Goal: Task Accomplishment & Management: Manage account settings

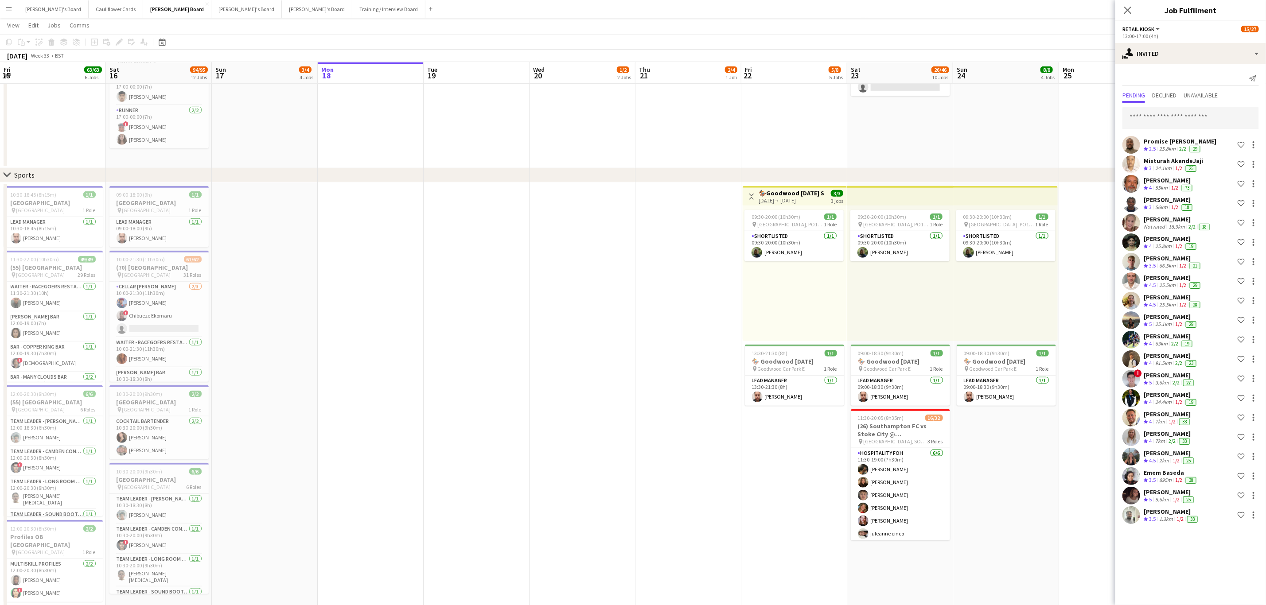
scroll to position [260, 0]
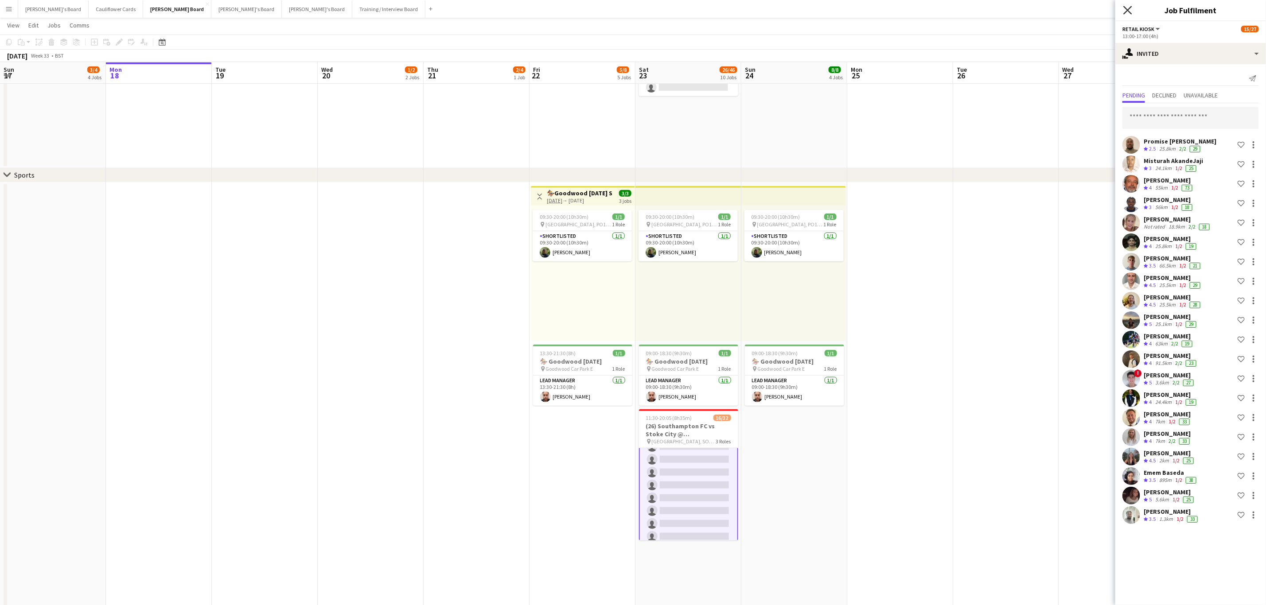
click at [1129, 10] on icon at bounding box center [1128, 10] width 8 height 8
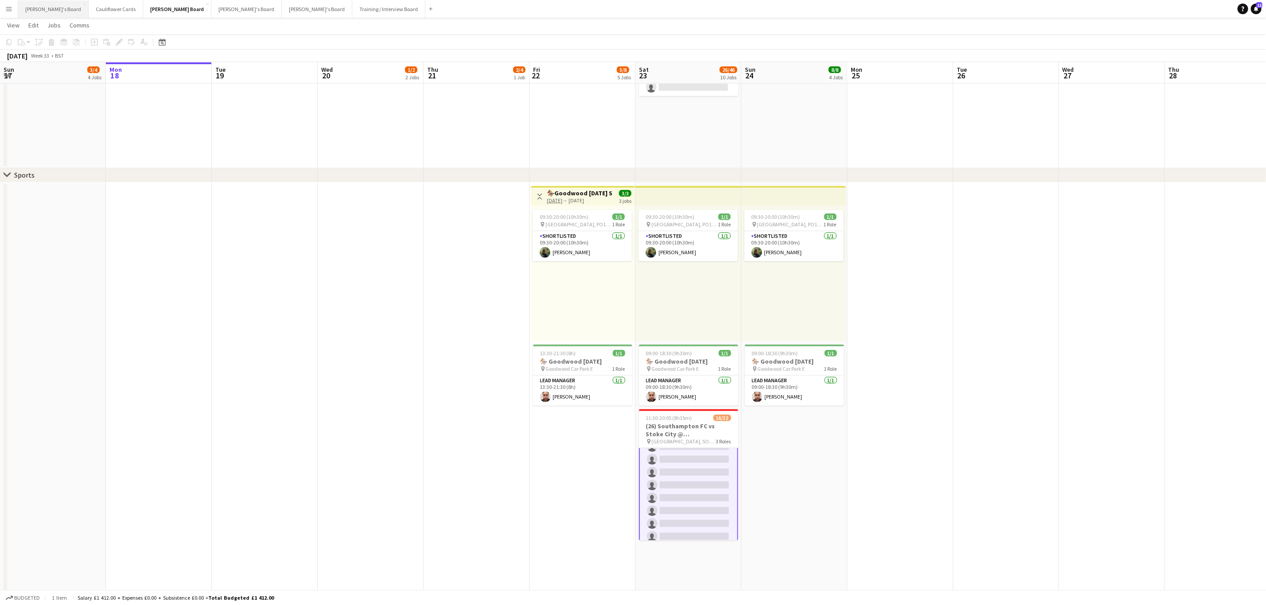
click at [45, 10] on button "[PERSON_NAME]'s Board Close" at bounding box center [53, 8] width 70 height 17
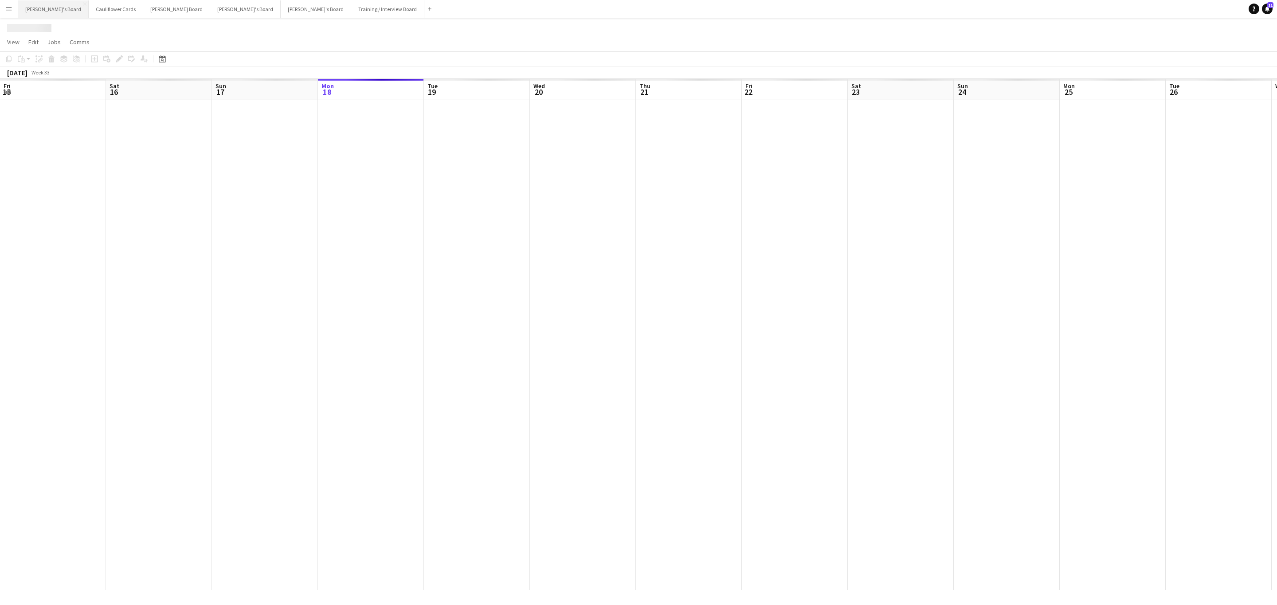
scroll to position [0, 212]
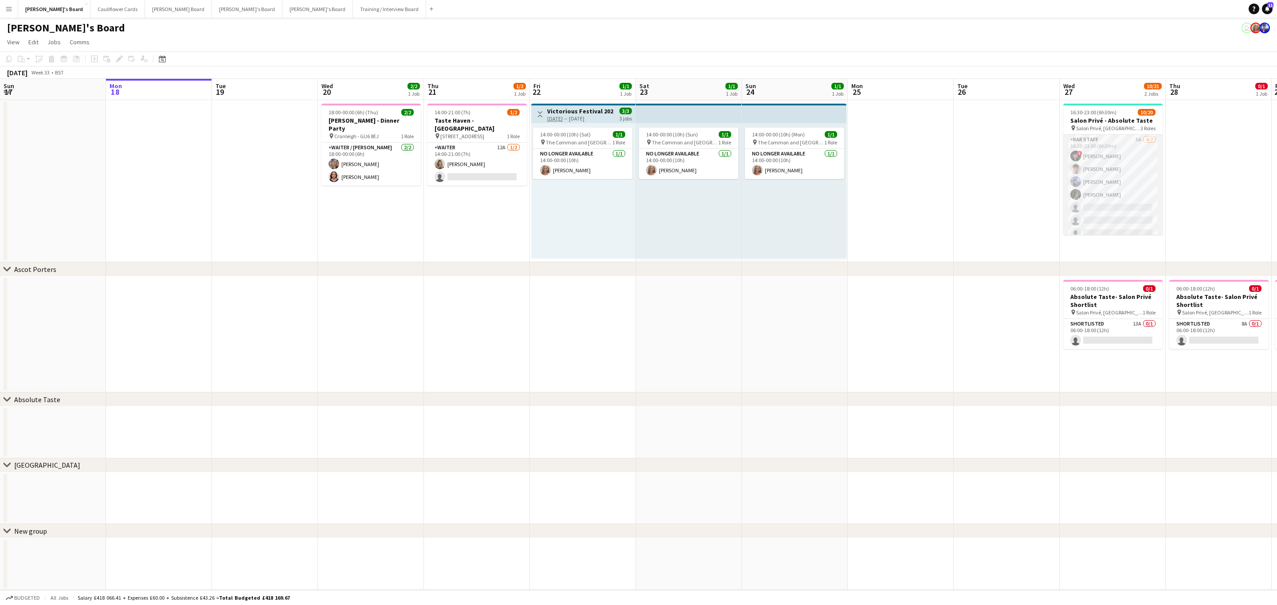
click at [1109, 189] on app-card-role "BAR STAFF 5A [DATE] 16:30-23:00 (6h30m) ! [PERSON_NAME] [PERSON_NAME] [PERSON_N…" at bounding box center [1112, 188] width 99 height 107
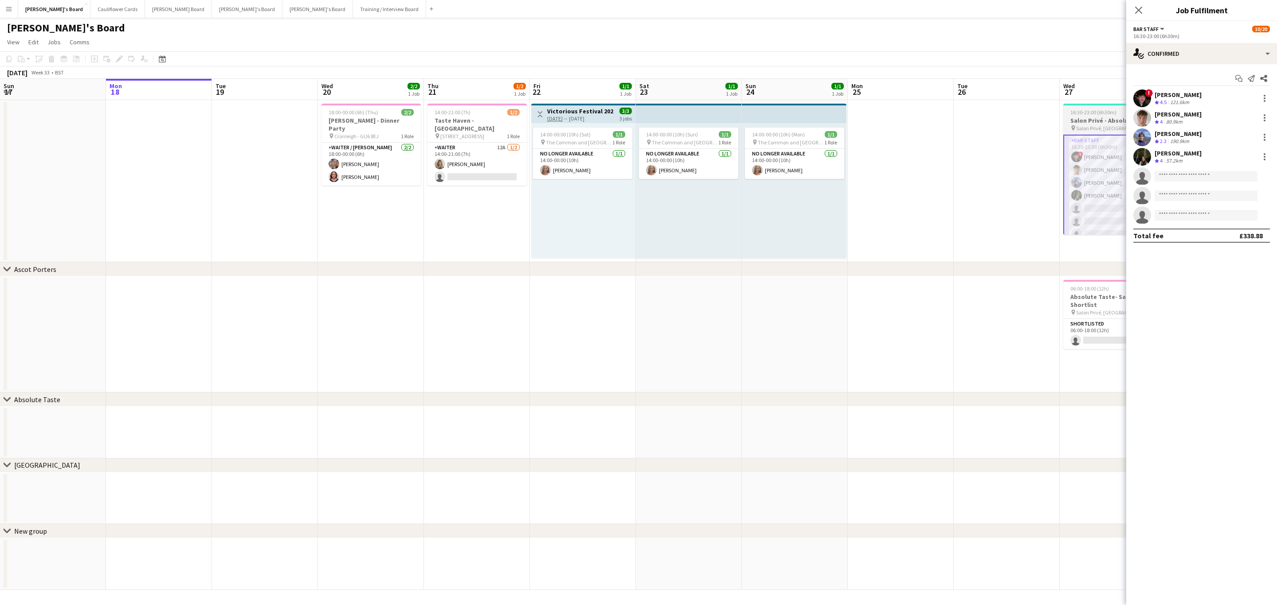
click at [1105, 117] on h3 "Salon Privé - Absolute Taste" at bounding box center [1112, 121] width 99 height 8
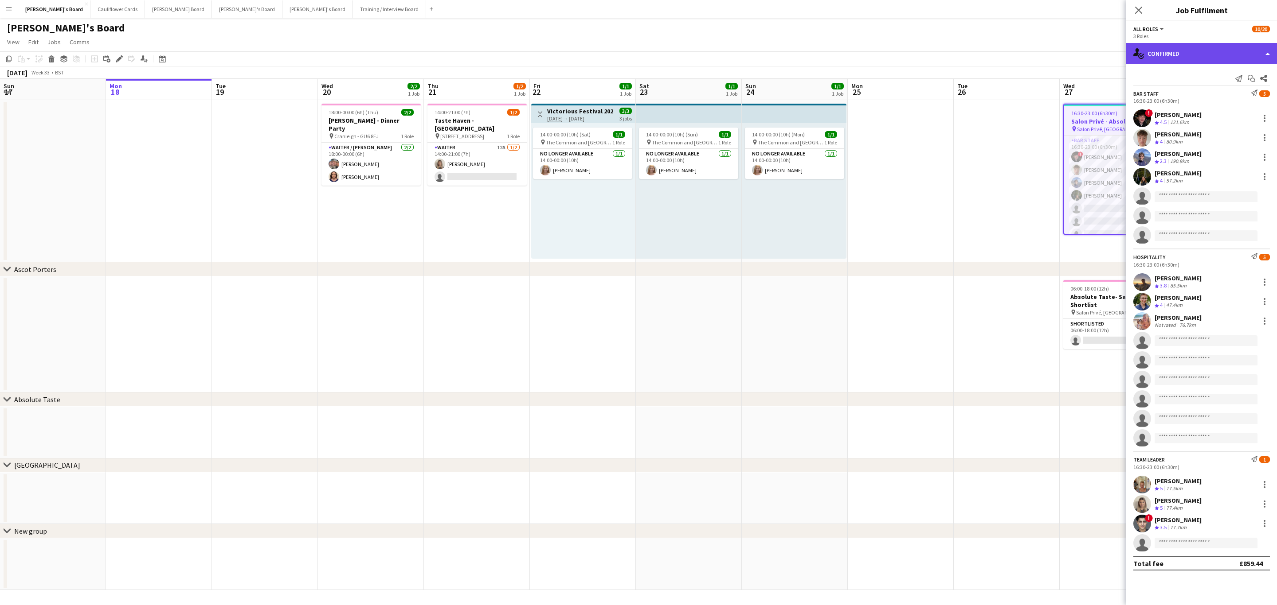
click at [1195, 51] on div "single-neutral-actions-check-2 Confirmed" at bounding box center [1201, 53] width 151 height 21
click at [1166, 79] on div "Send notification Start chat Share" at bounding box center [1201, 78] width 137 height 15
click at [1053, 165] on app-date-cell at bounding box center [1006, 181] width 106 height 162
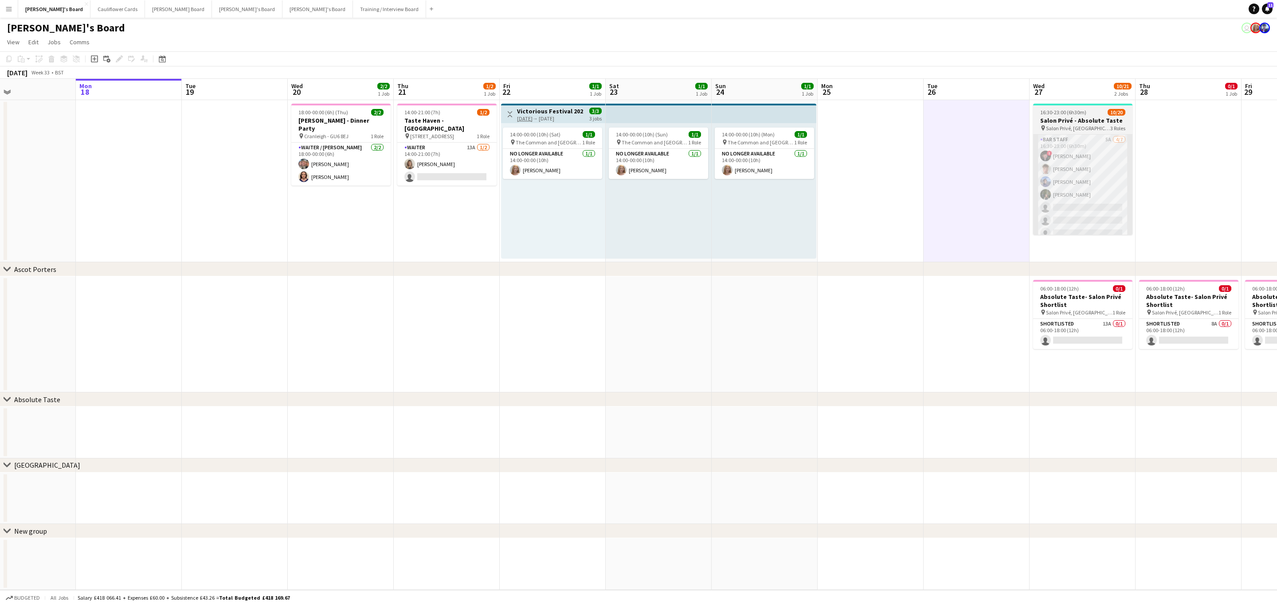
scroll to position [0, 242]
click at [1093, 117] on h3 "Salon Privé - Absolute Taste" at bounding box center [1081, 121] width 99 height 8
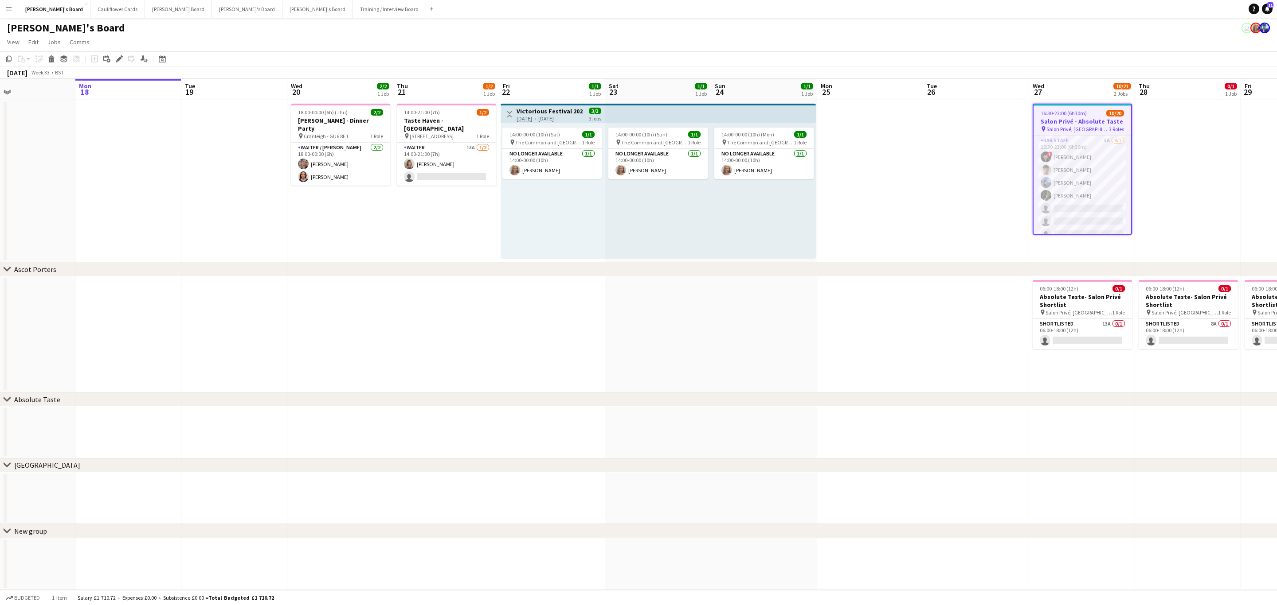
click at [1078, 116] on span "16:30-23:00 (6h30m)" at bounding box center [1063, 113] width 46 height 7
click at [1078, 116] on span "16:30-23:00 (6h30m)" at bounding box center [1062, 112] width 46 height 7
click at [121, 61] on icon "Edit" at bounding box center [119, 58] width 7 height 7
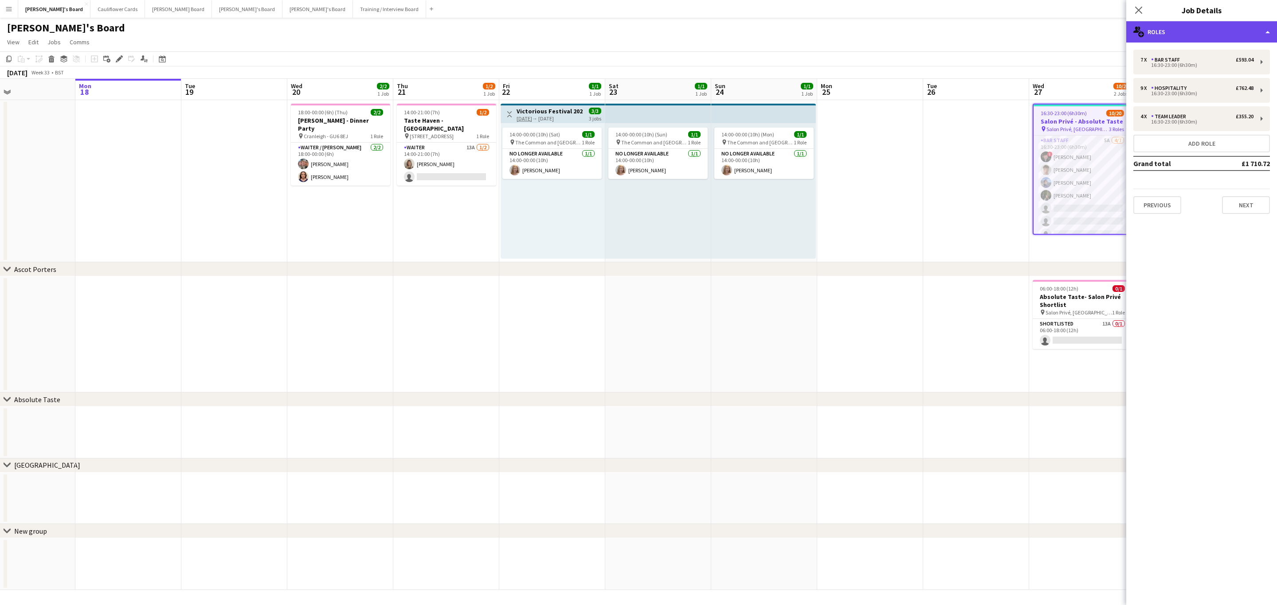
click at [1190, 32] on div "multiple-users-add Roles" at bounding box center [1201, 31] width 151 height 21
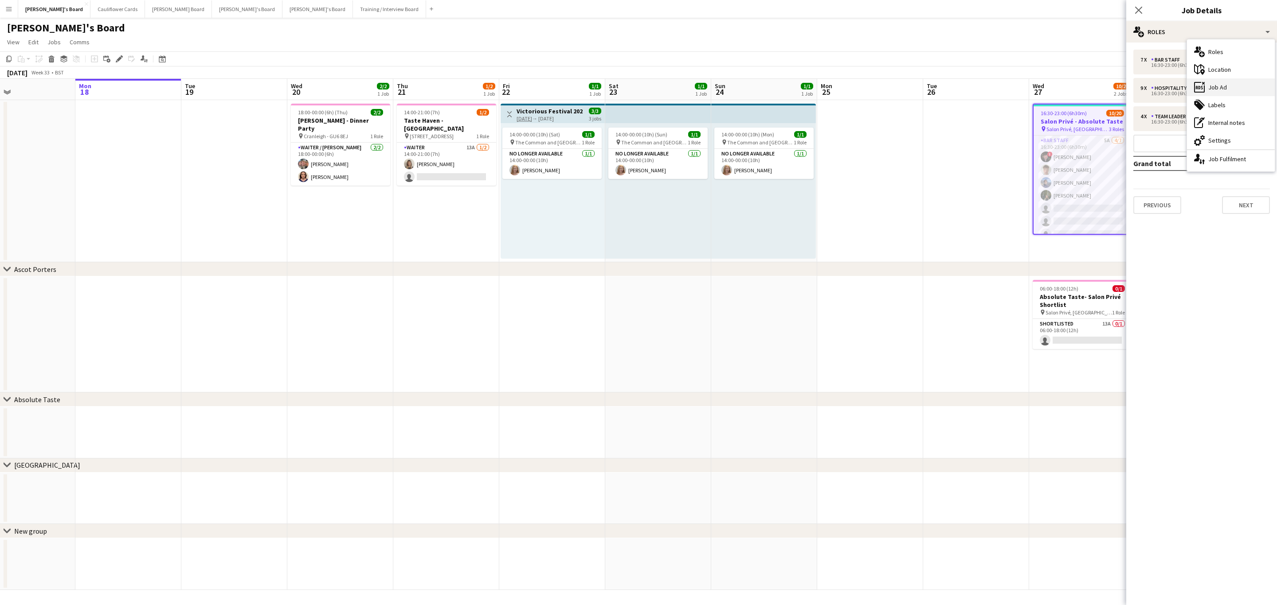
click at [1226, 89] on div "ads-window Job Ad" at bounding box center [1231, 87] width 88 height 18
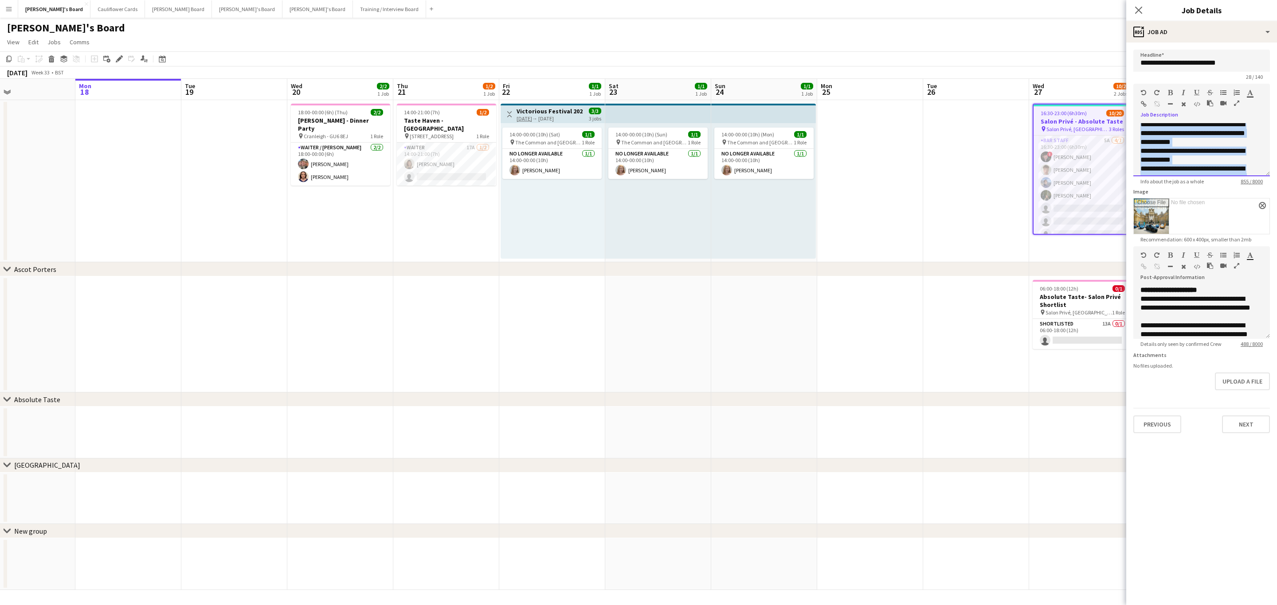
scroll to position [299, 0]
drag, startPoint x: 1140, startPoint y: 139, endPoint x: 1212, endPoint y: 172, distance: 79.5
click at [1212, 172] on div "**********" at bounding box center [1201, 149] width 137 height 53
copy div "**********"
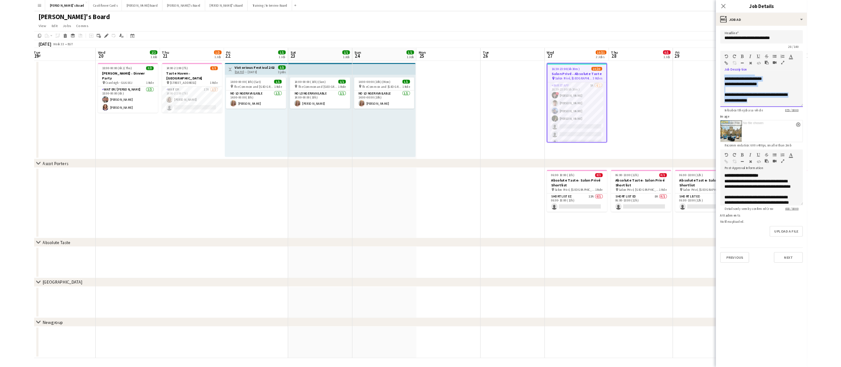
scroll to position [0, 322]
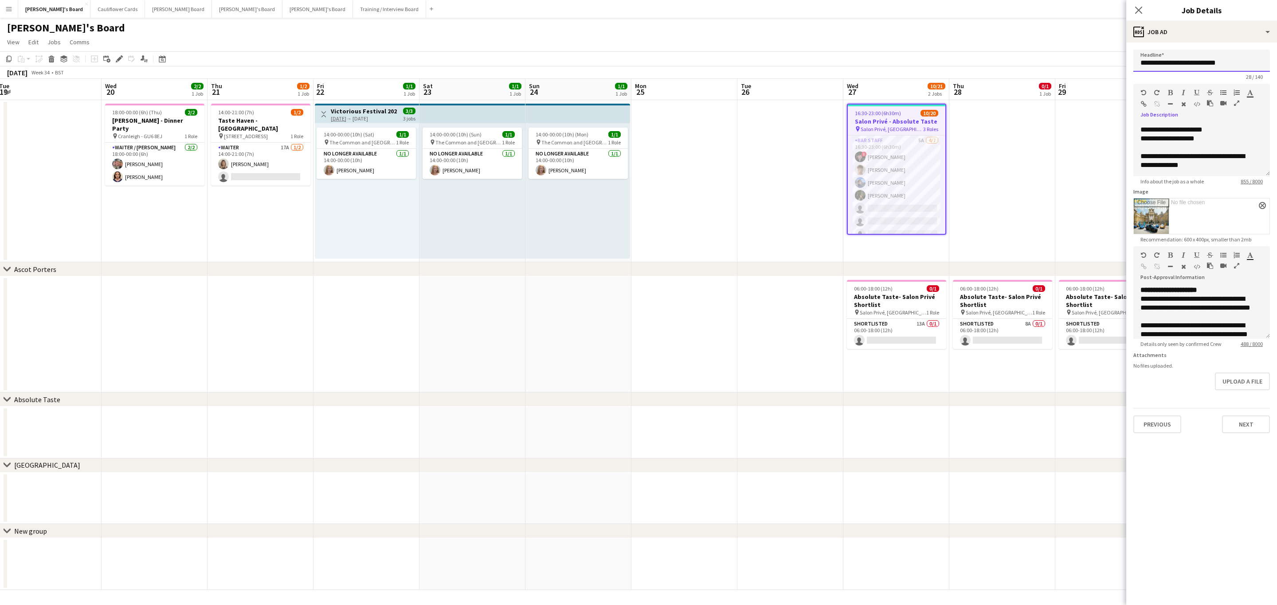
click at [1167, 63] on input "**********" at bounding box center [1201, 61] width 137 height 22
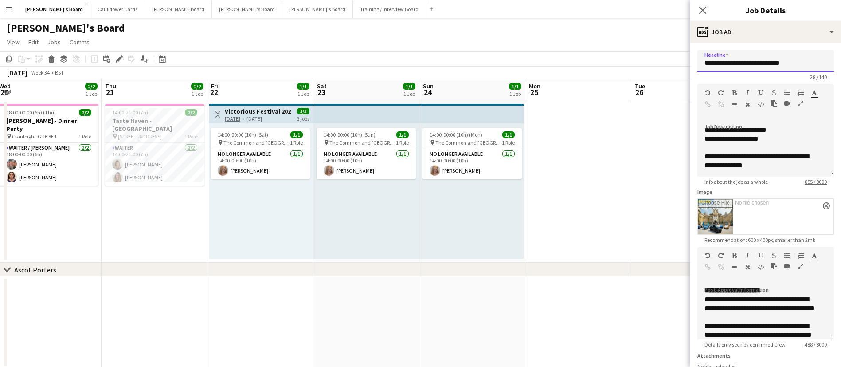
scroll to position [308, 0]
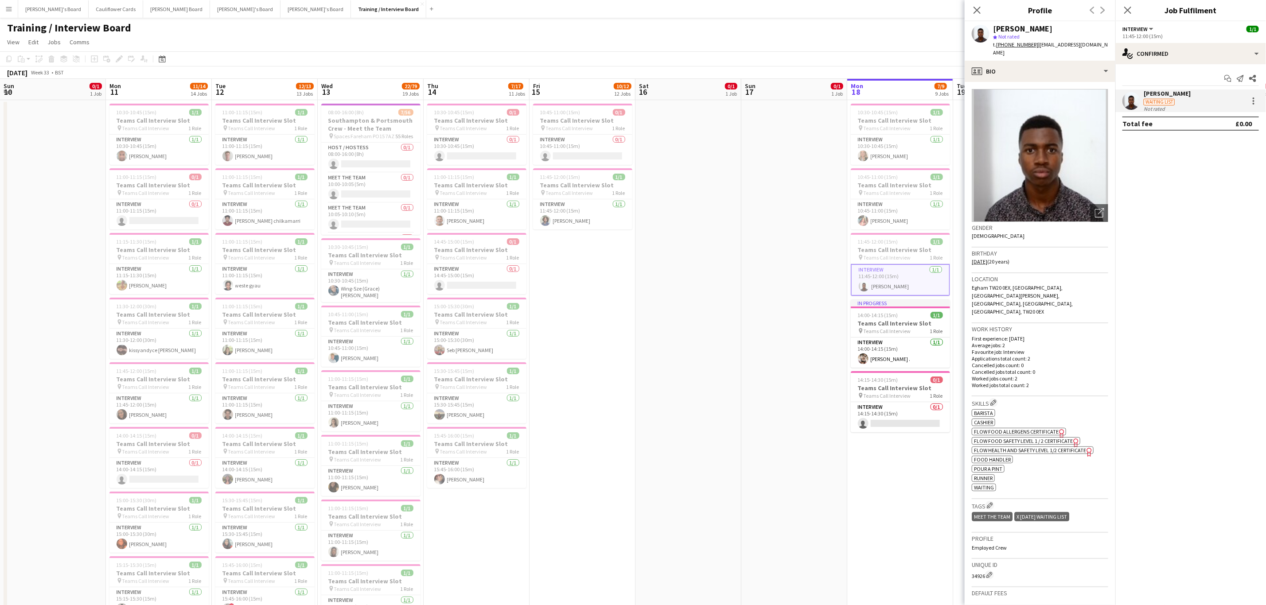
scroll to position [0, 262]
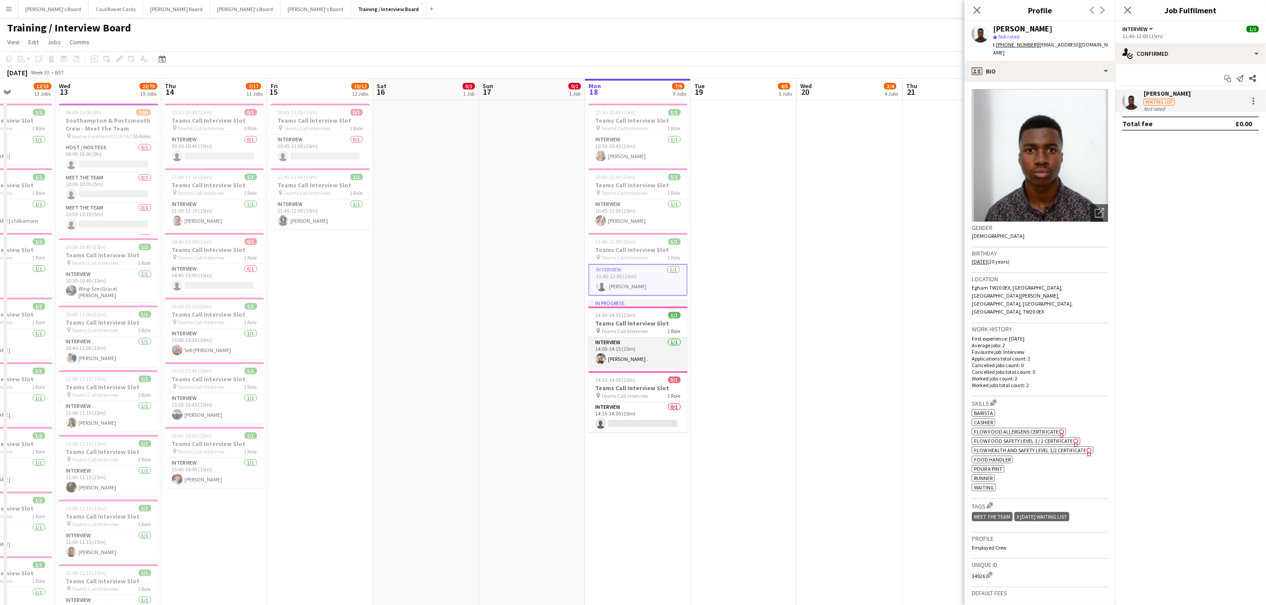
click at [632, 365] on app-card-role "Interview 1/1 14:00-14:15 (15m) Keshav ." at bounding box center [638, 353] width 99 height 30
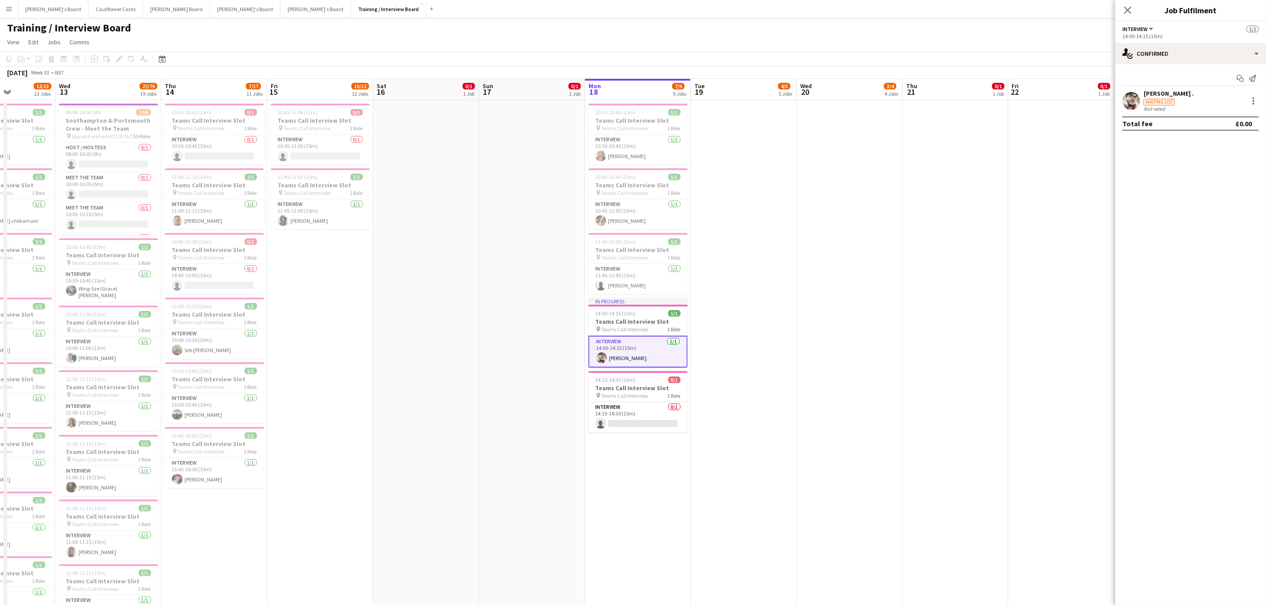
click at [1128, 102] on app-user-avatar at bounding box center [1132, 101] width 18 height 18
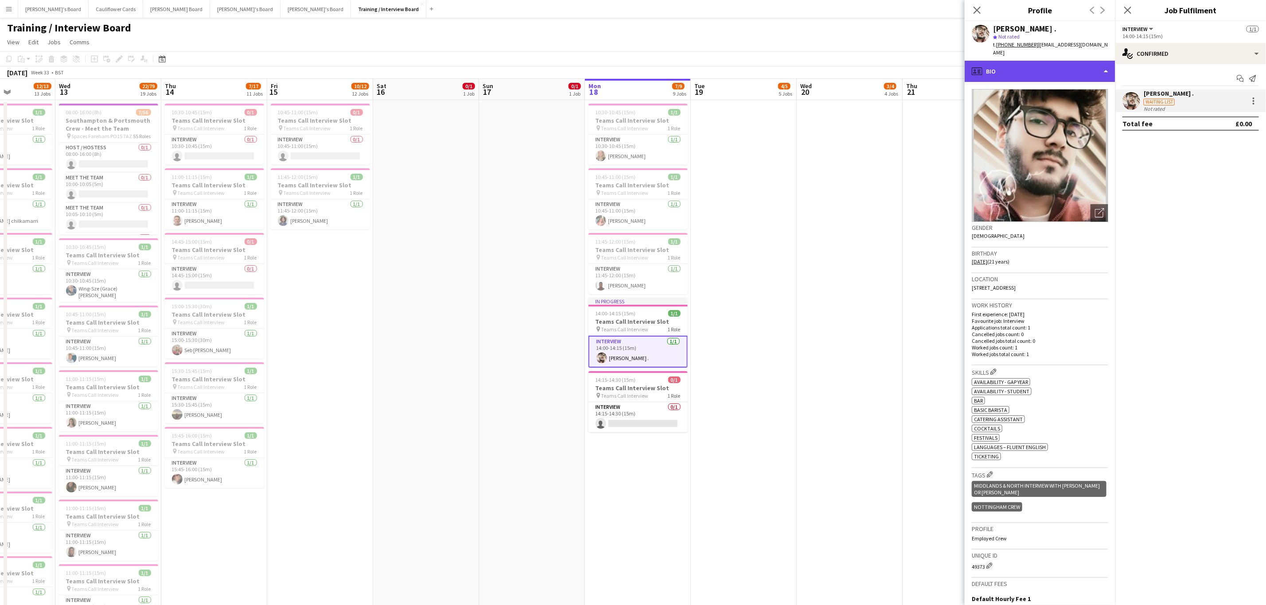
click at [1052, 73] on div "profile Bio" at bounding box center [1040, 71] width 151 height 21
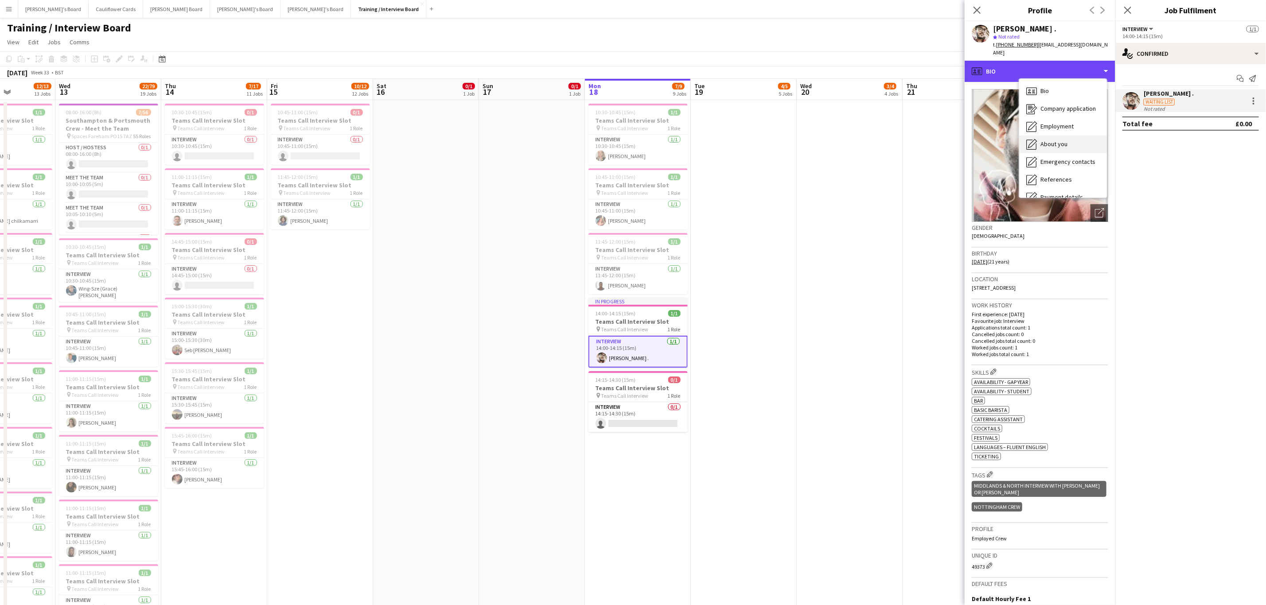
scroll to position [118, 0]
click at [1062, 95] on div "Compliance Compliance" at bounding box center [1063, 97] width 88 height 18
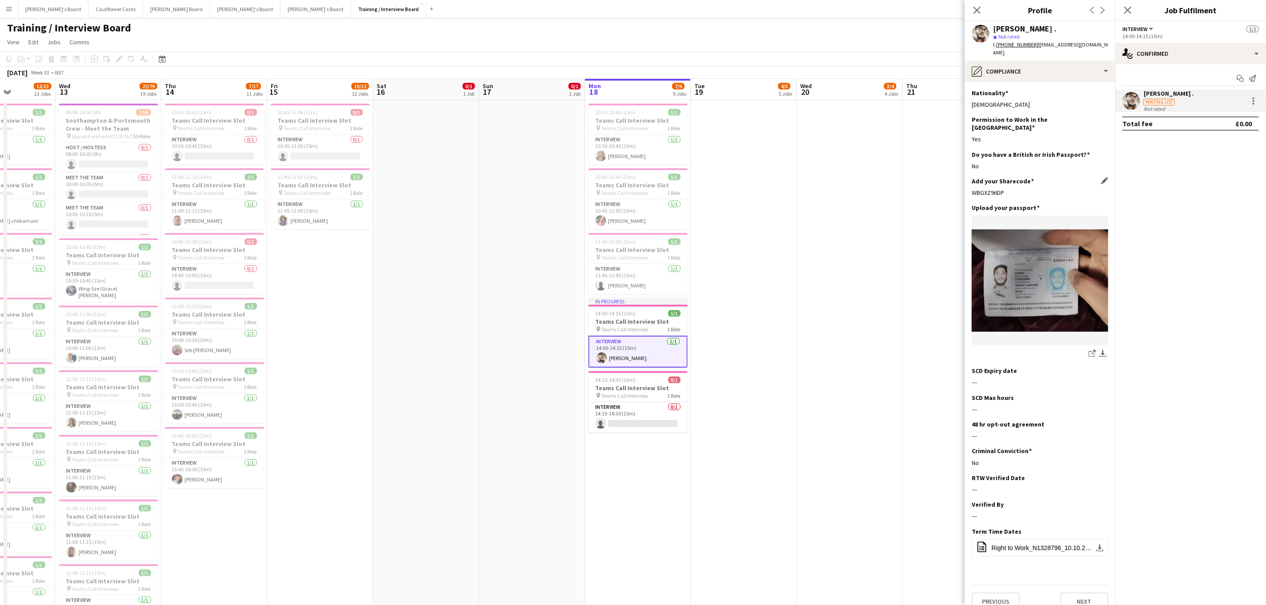
click at [981, 189] on div "WBGXZ96DP" at bounding box center [1040, 193] width 137 height 8
copy div "WBGXZ96DP"
click at [1052, 68] on div "pencil4 Compliance" at bounding box center [1040, 71] width 151 height 21
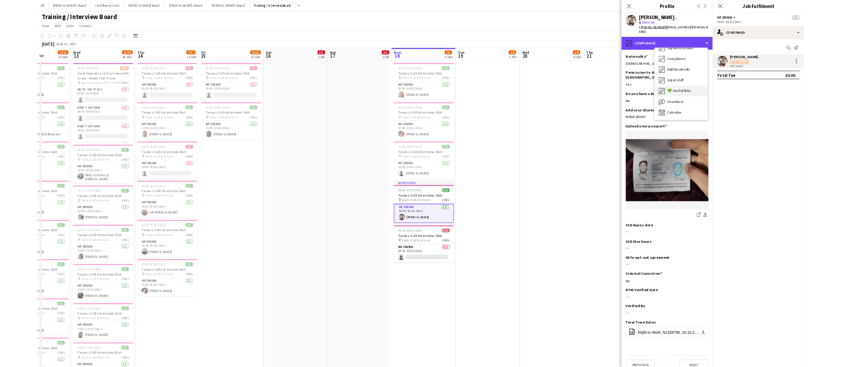
scroll to position [0, 0]
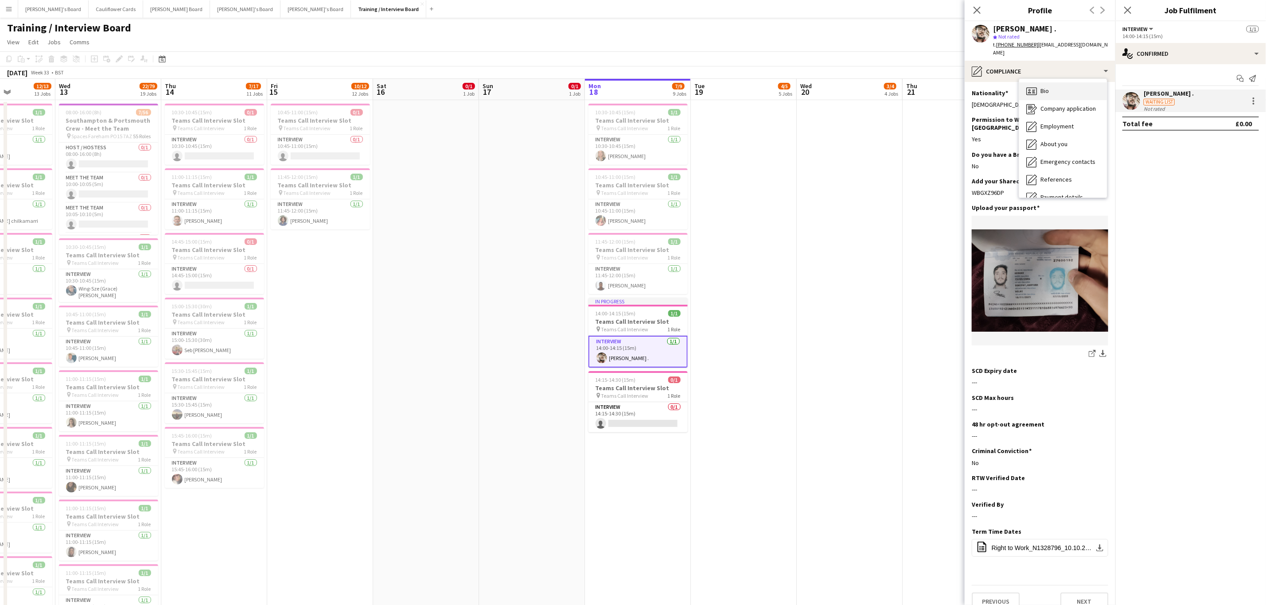
click at [1062, 86] on div "Bio Bio" at bounding box center [1063, 91] width 88 height 18
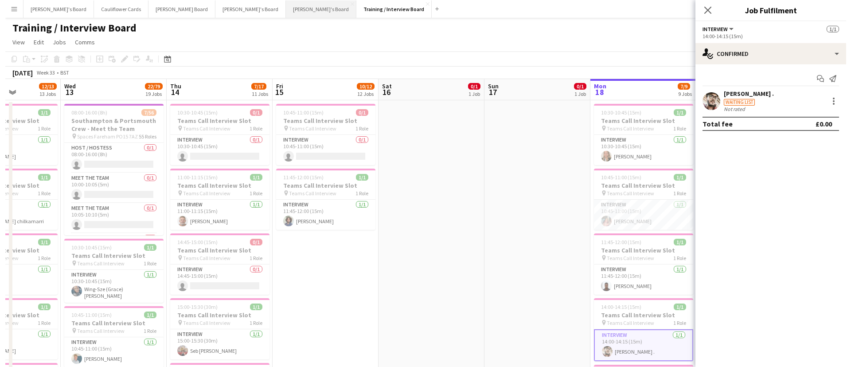
scroll to position [0, 263]
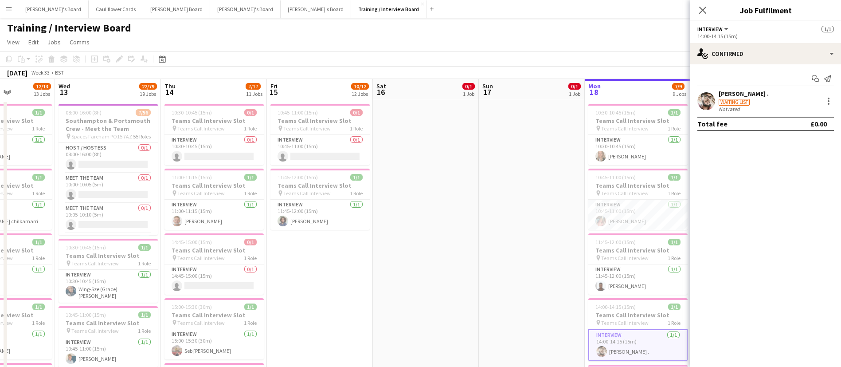
click at [8, 11] on app-icon "Menu" at bounding box center [8, 8] width 7 height 7
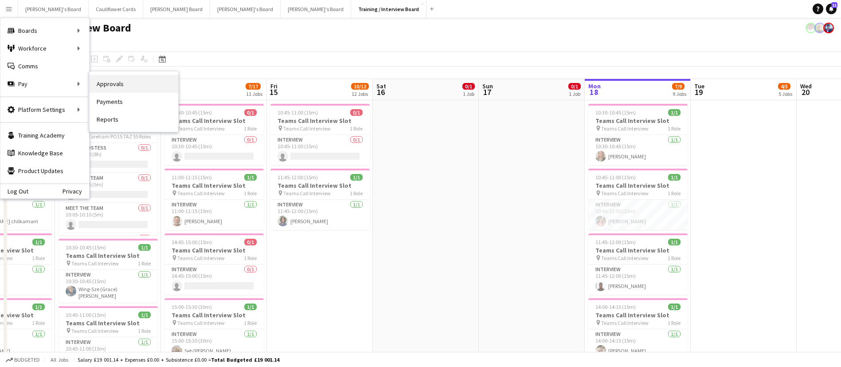
click at [112, 76] on link "Approvals" at bounding box center [134, 84] width 89 height 18
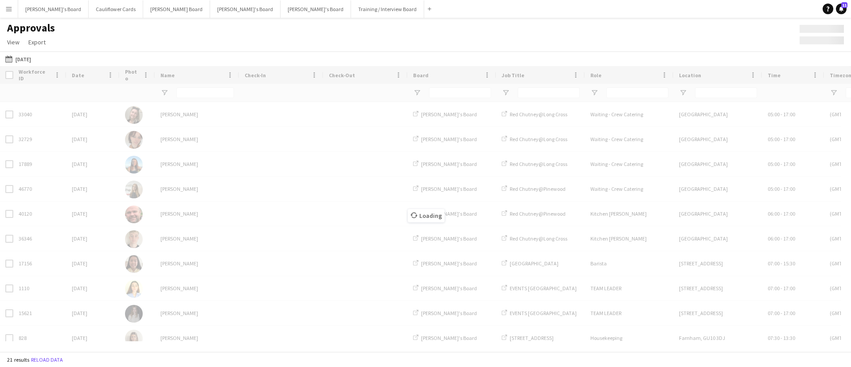
type input "**********"
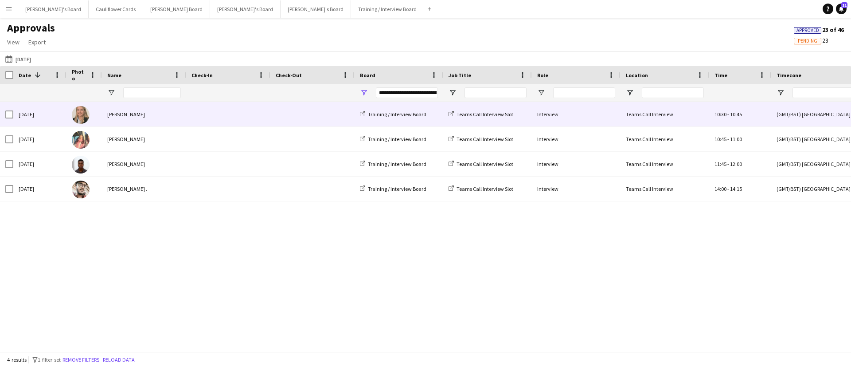
click at [137, 113] on div "Lily Scott-Hughes" at bounding box center [144, 114] width 84 height 24
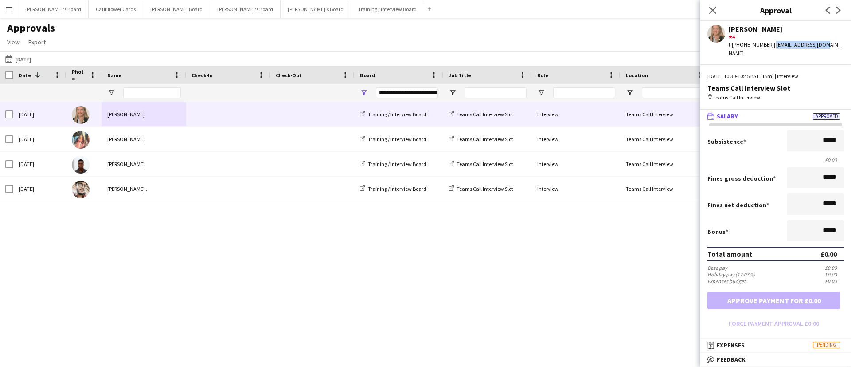
drag, startPoint x: 826, startPoint y: 47, endPoint x: 771, endPoint y: 47, distance: 54.5
click at [771, 47] on div "Lily Scott-Hughes star 4 t. +447410967589 | lilysh03@icloud.com" at bounding box center [775, 39] width 151 height 36
copy div "lilysh03@icloud.com"
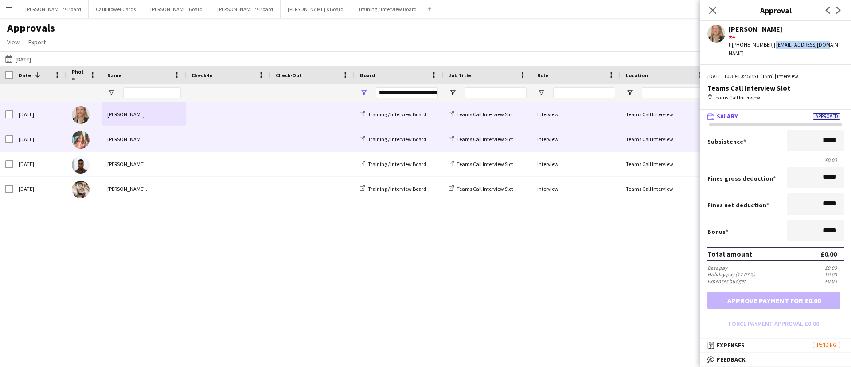
click at [169, 137] on div "Ava Thomas" at bounding box center [144, 139] width 84 height 24
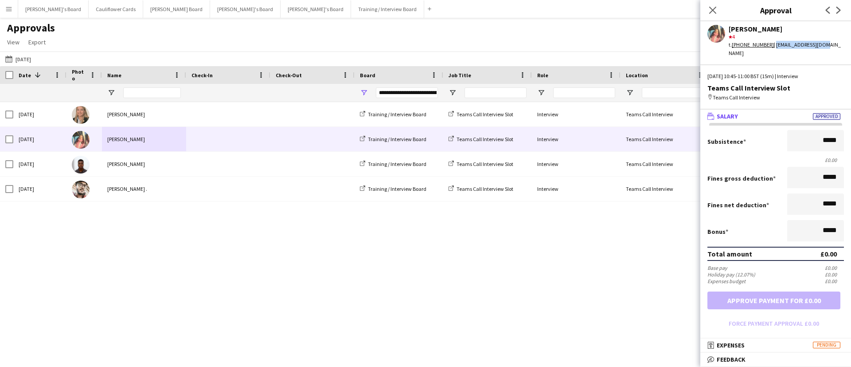
click at [633, 258] on div "Mon, 18 Aug 2025 Lily Scott-Hughes Training / Interview Board Teams Call Interv…" at bounding box center [425, 221] width 851 height 239
click at [819, 47] on div "Ava Thomas star 4 t. +447410967589 | lilysh03@icloud.com" at bounding box center [775, 39] width 151 height 36
click at [709, 11] on icon "Close pop-in" at bounding box center [712, 10] width 8 height 8
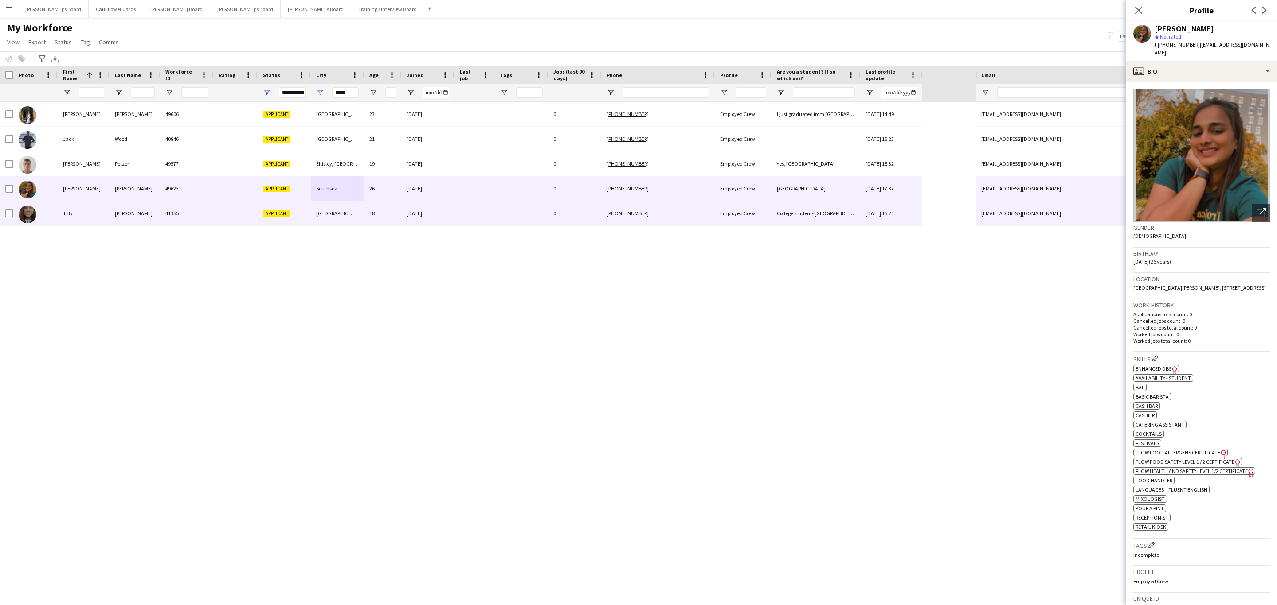
scroll to position [129, 0]
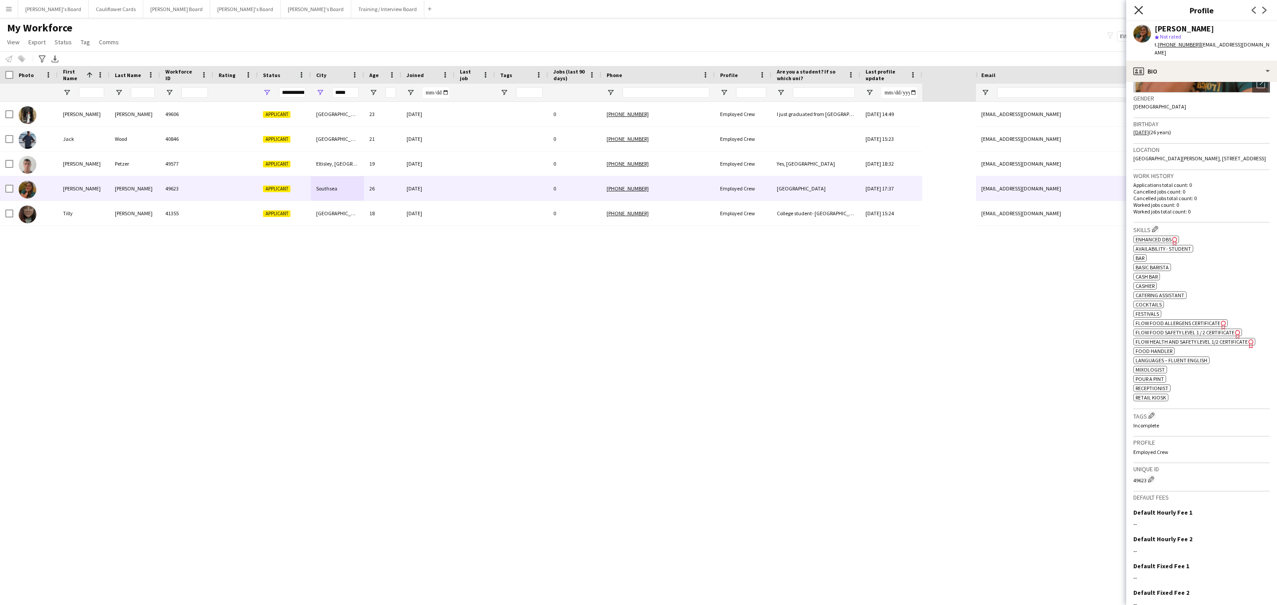
click at [1134, 6] on icon "Close pop-in" at bounding box center [1138, 10] width 8 height 8
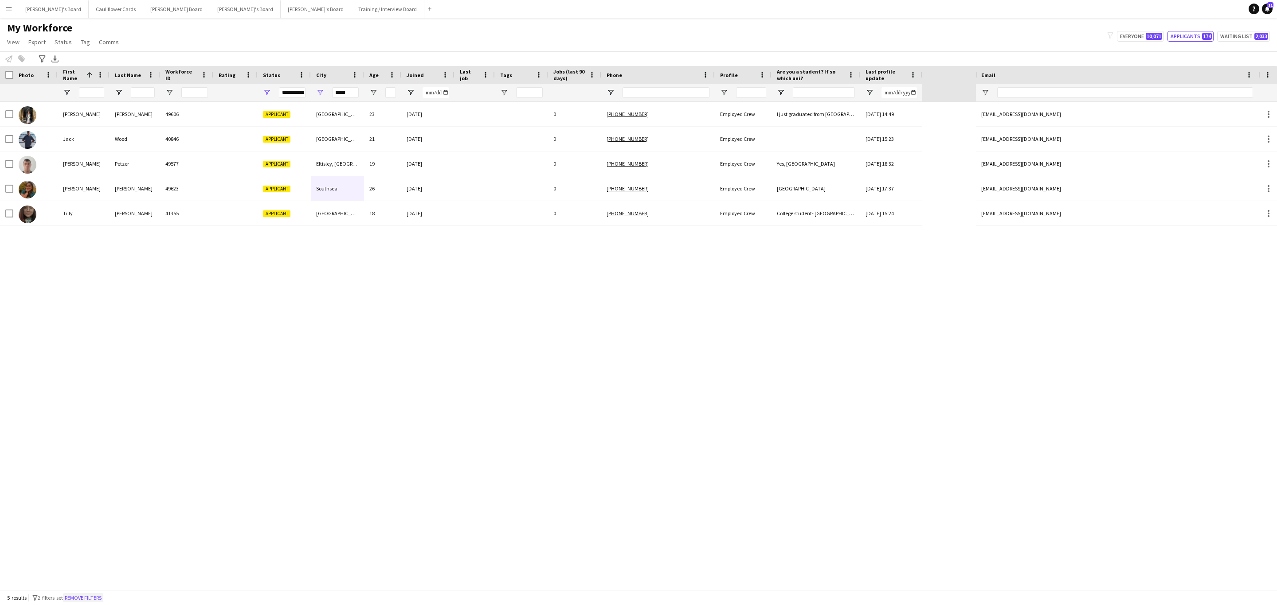
click at [95, 601] on button "Remove filters" at bounding box center [83, 598] width 40 height 10
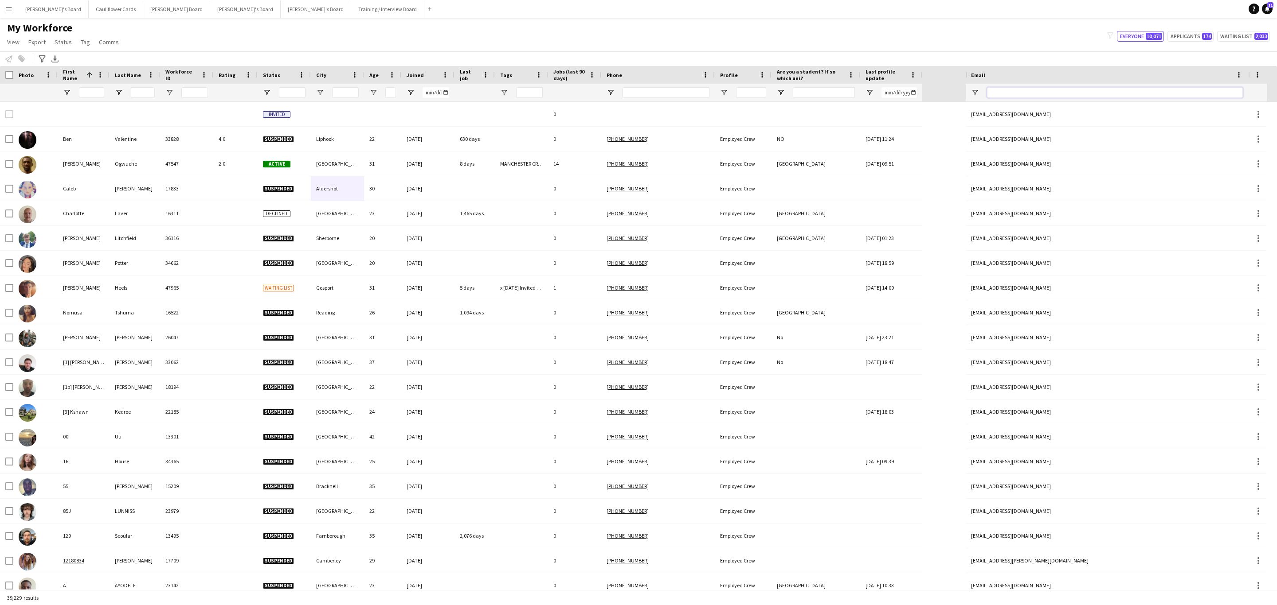
click at [1042, 89] on input "Email Filter Input" at bounding box center [1115, 92] width 256 height 11
paste input "**********"
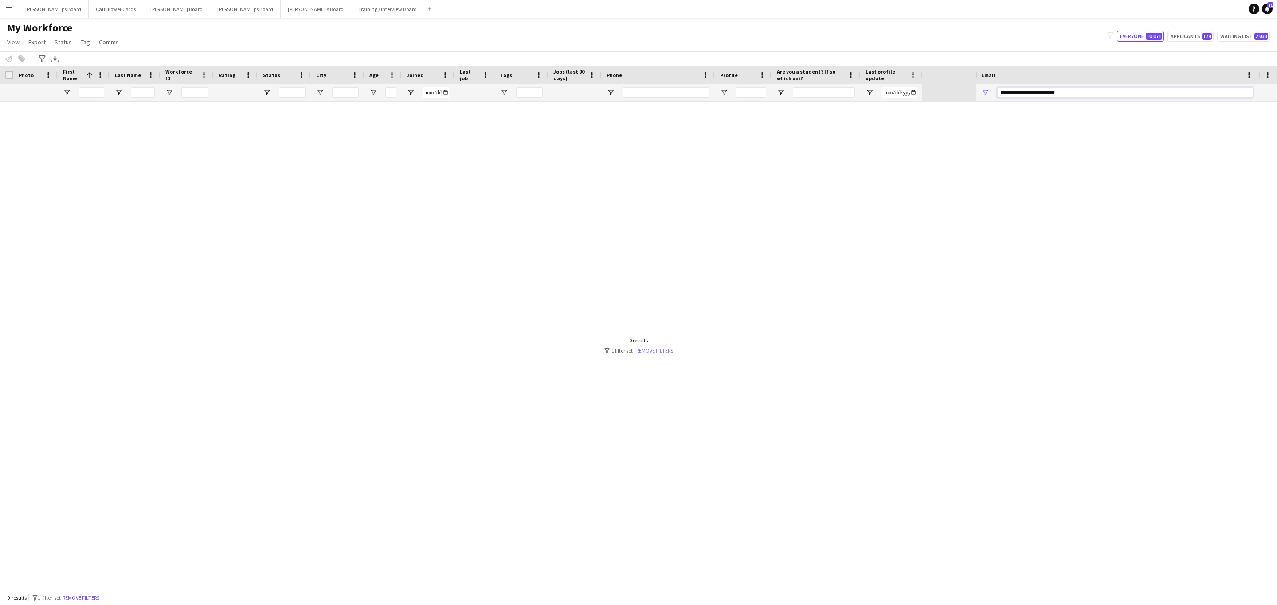
type input "**********"
click at [656, 352] on link "Remove filters" at bounding box center [654, 350] width 37 height 7
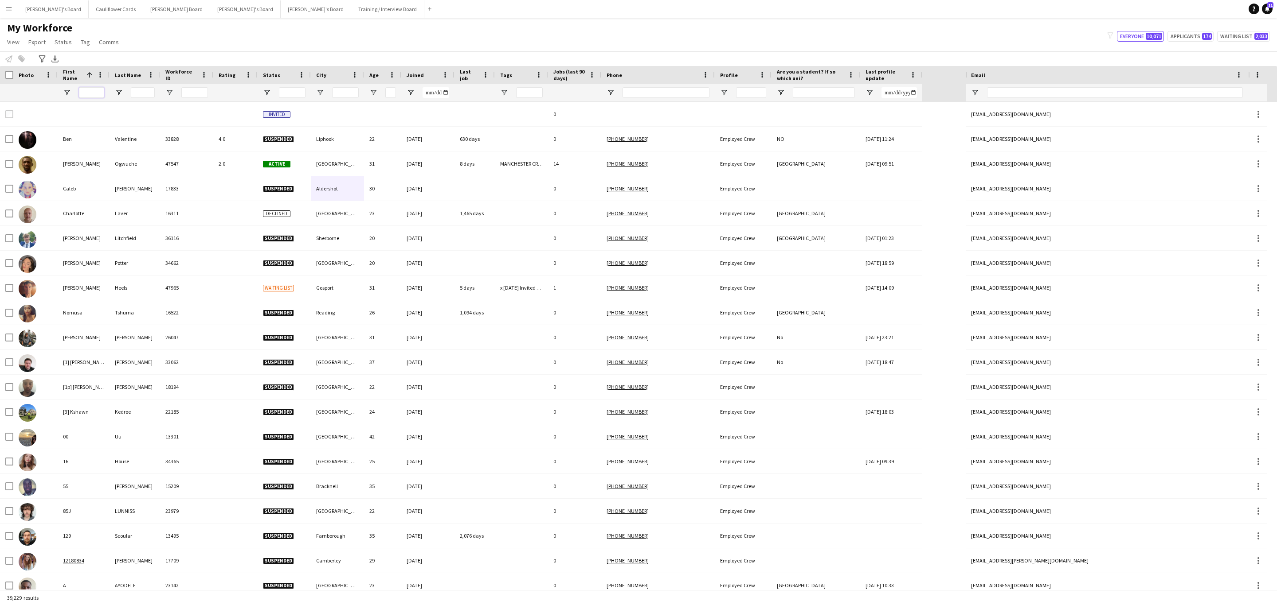
click at [93, 96] on input "First Name Filter Input" at bounding box center [91, 92] width 25 height 11
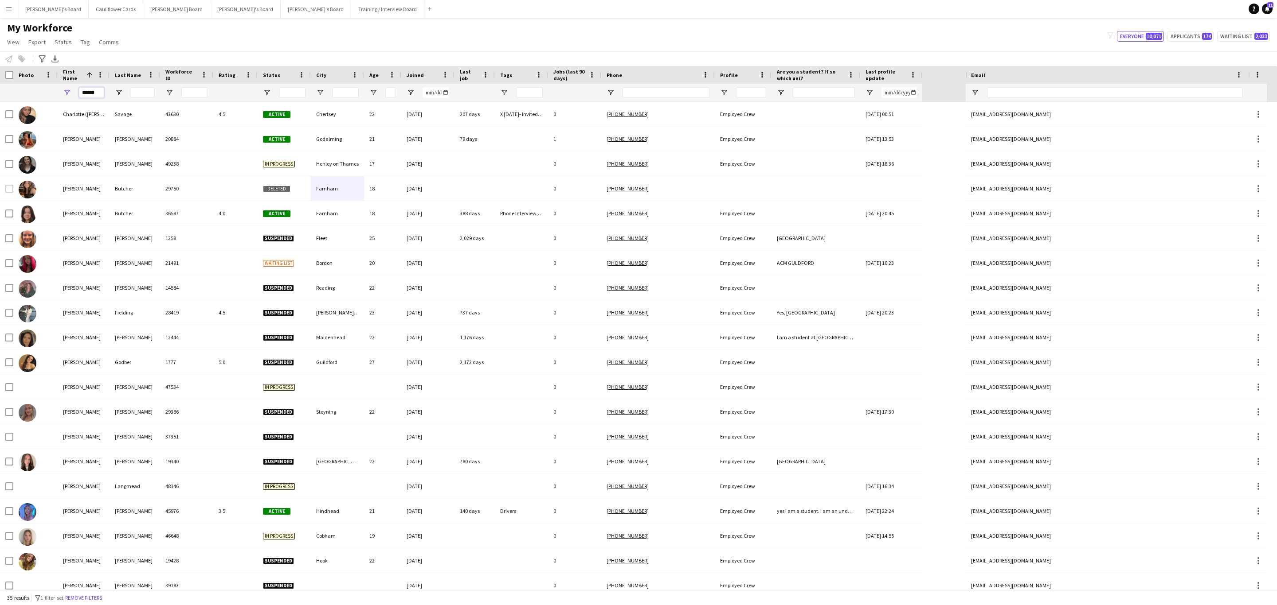
type input "******"
click at [138, 90] on input "Last Name Filter Input" at bounding box center [143, 92] width 24 height 11
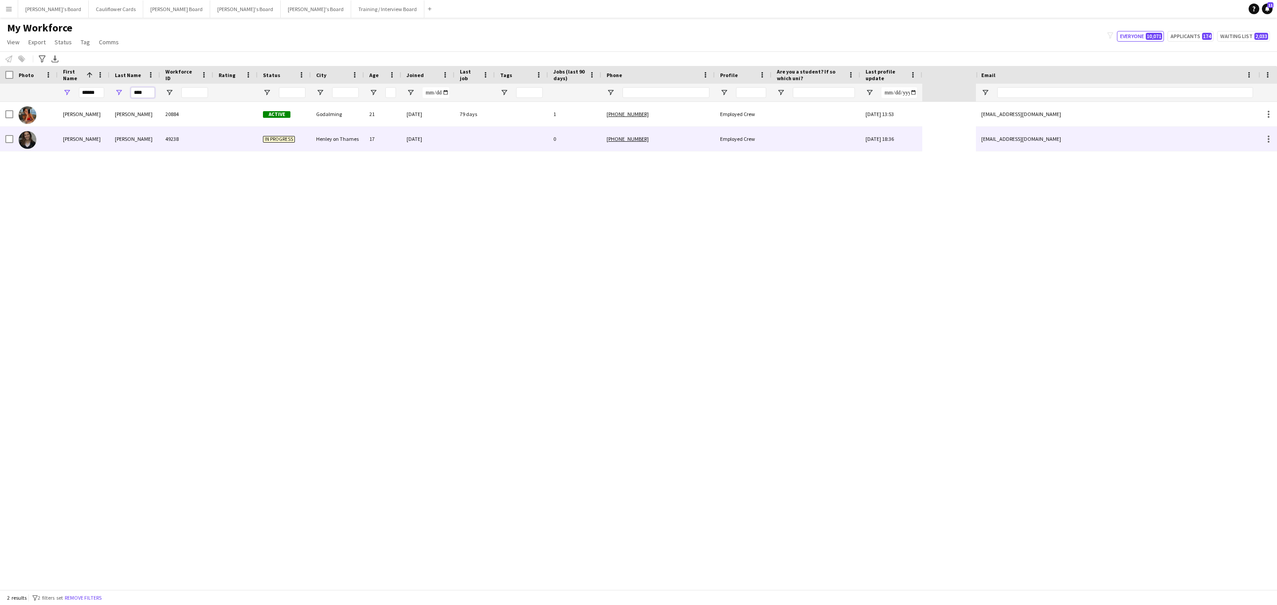
type input "****"
click at [196, 138] on div "49238" at bounding box center [186, 139] width 53 height 24
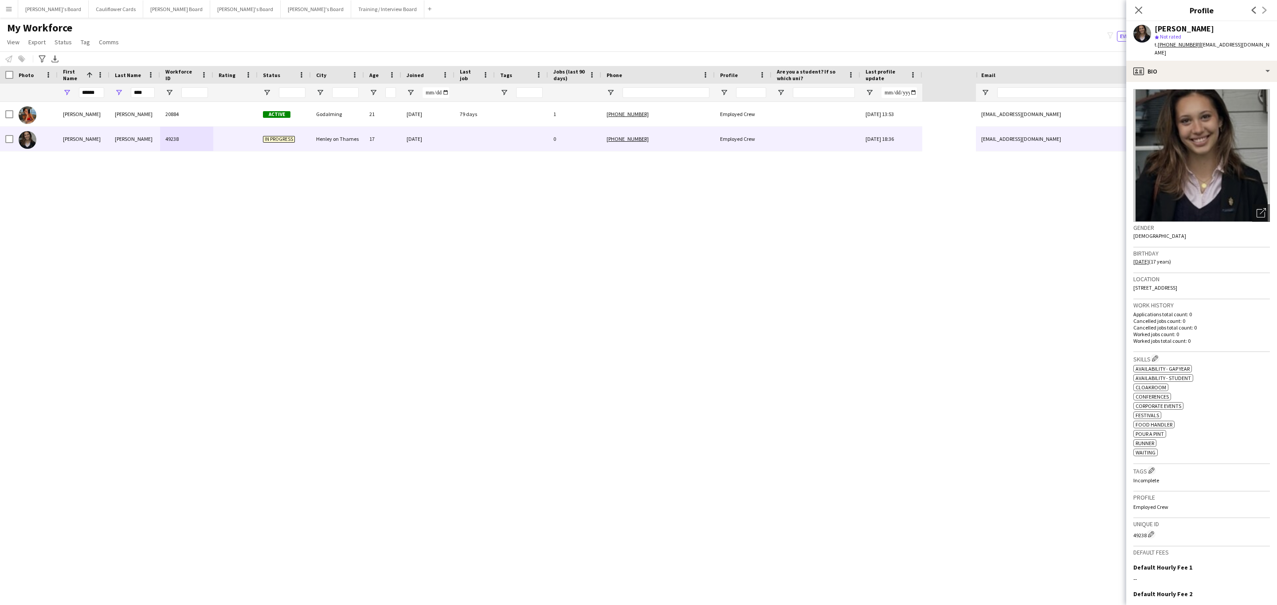
click at [1199, 82] on app-crew-profile-bio "Open photos pop-in Gender Female Birthday 25-03-2008 (17 years) Location 13 St …" at bounding box center [1201, 343] width 151 height 523
click at [1208, 62] on div "profile Bio" at bounding box center [1201, 71] width 151 height 21
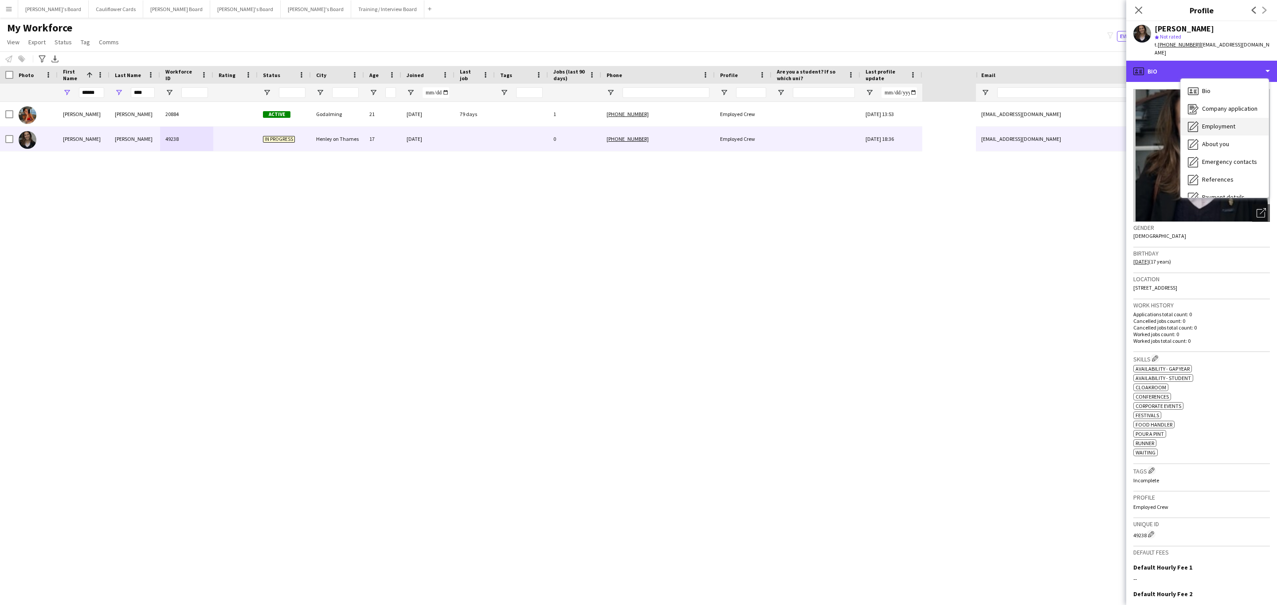
scroll to position [118, 0]
click at [1136, 9] on icon at bounding box center [1138, 10] width 8 height 8
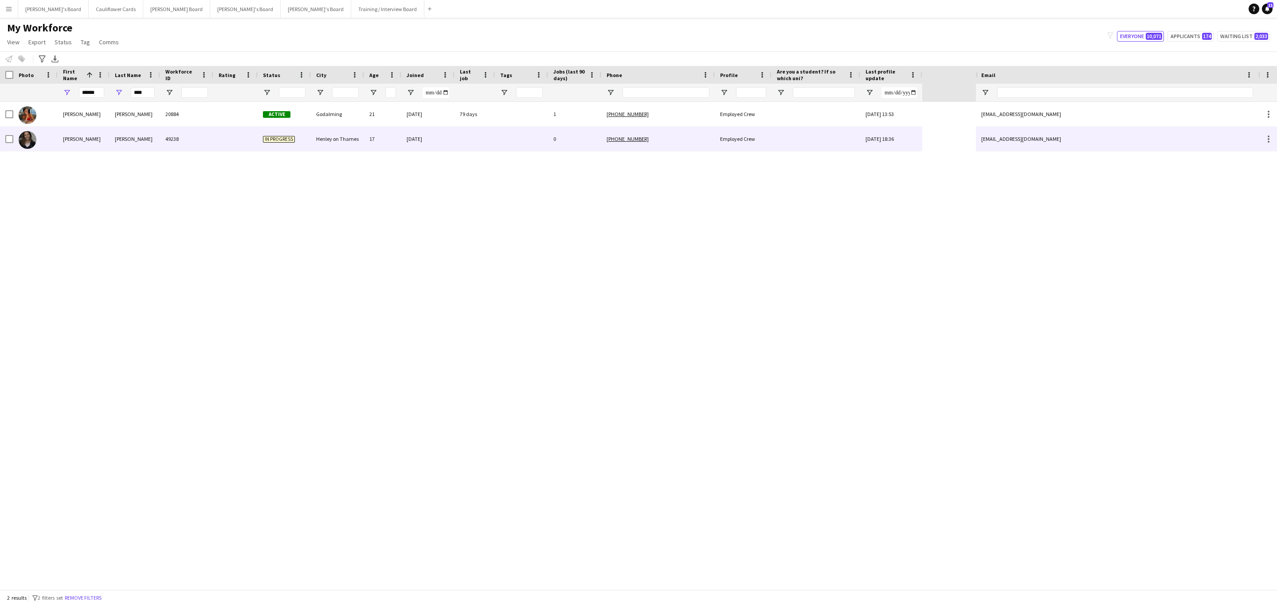
click at [379, 140] on div "17" at bounding box center [382, 139] width 37 height 24
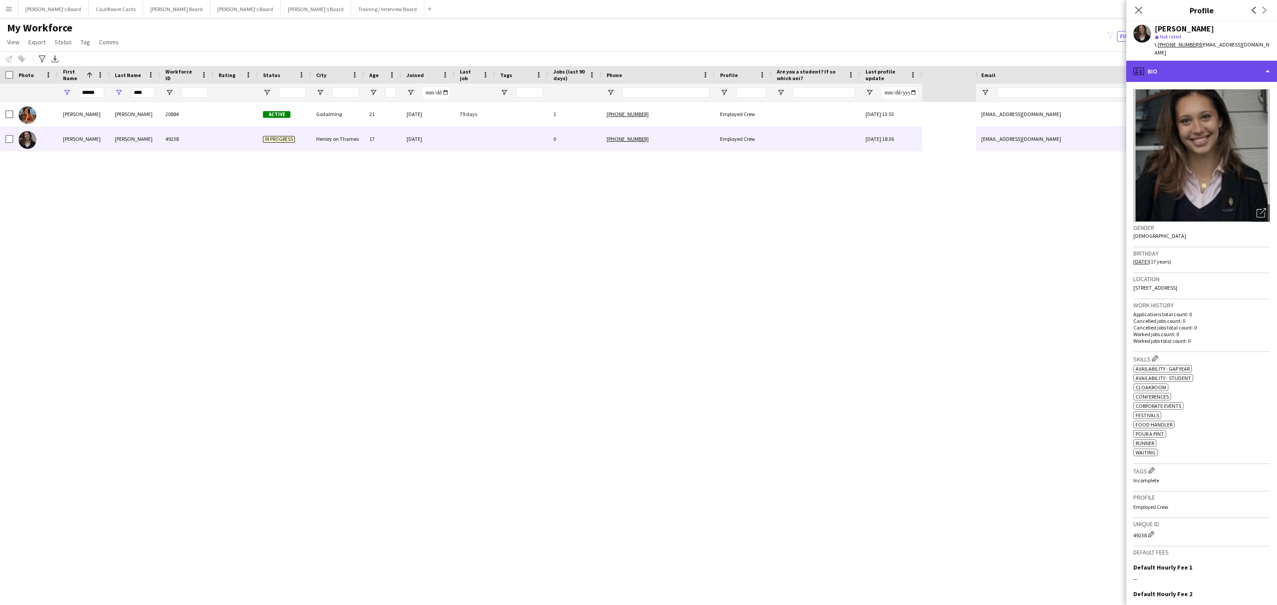
click at [1223, 70] on div "profile Bio" at bounding box center [1201, 71] width 151 height 21
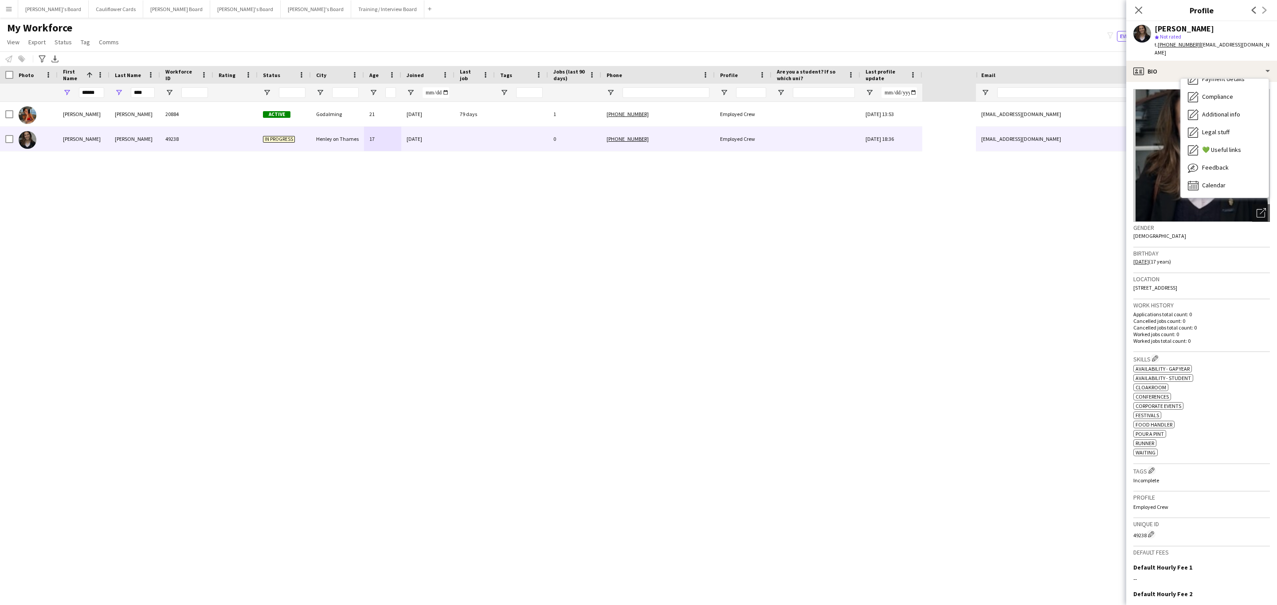
click at [1213, 311] on p "Applications total count: 0" at bounding box center [1201, 314] width 137 height 7
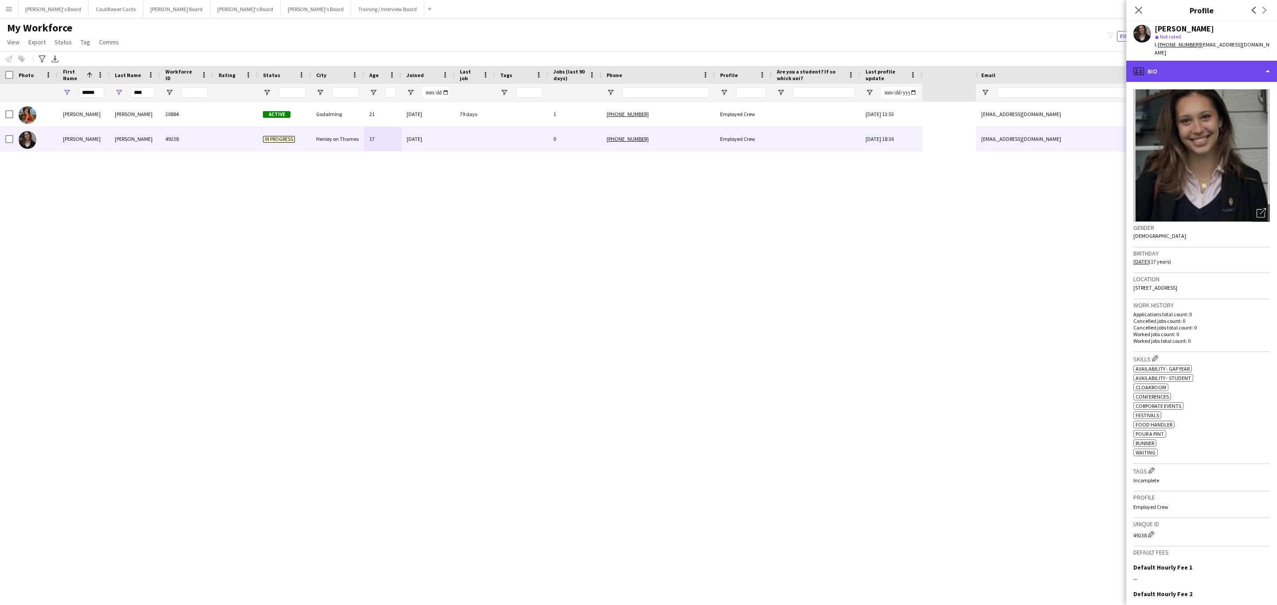
click at [1212, 62] on div "profile Bio" at bounding box center [1201, 71] width 151 height 21
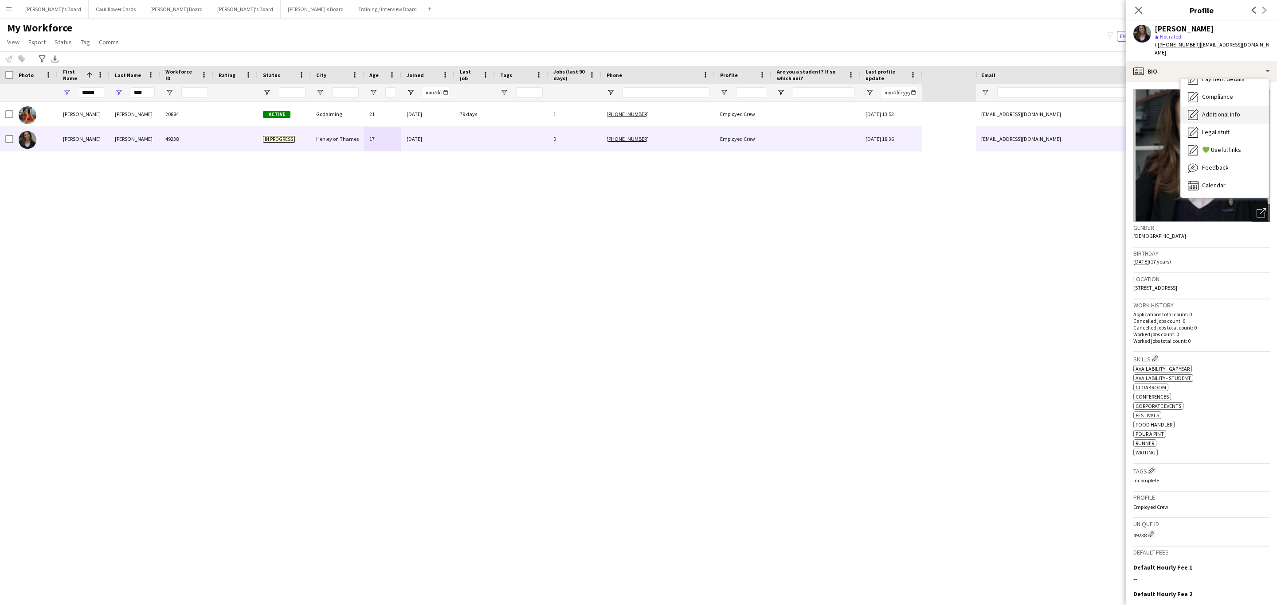
click at [1226, 110] on span "Additional info" at bounding box center [1221, 114] width 38 height 8
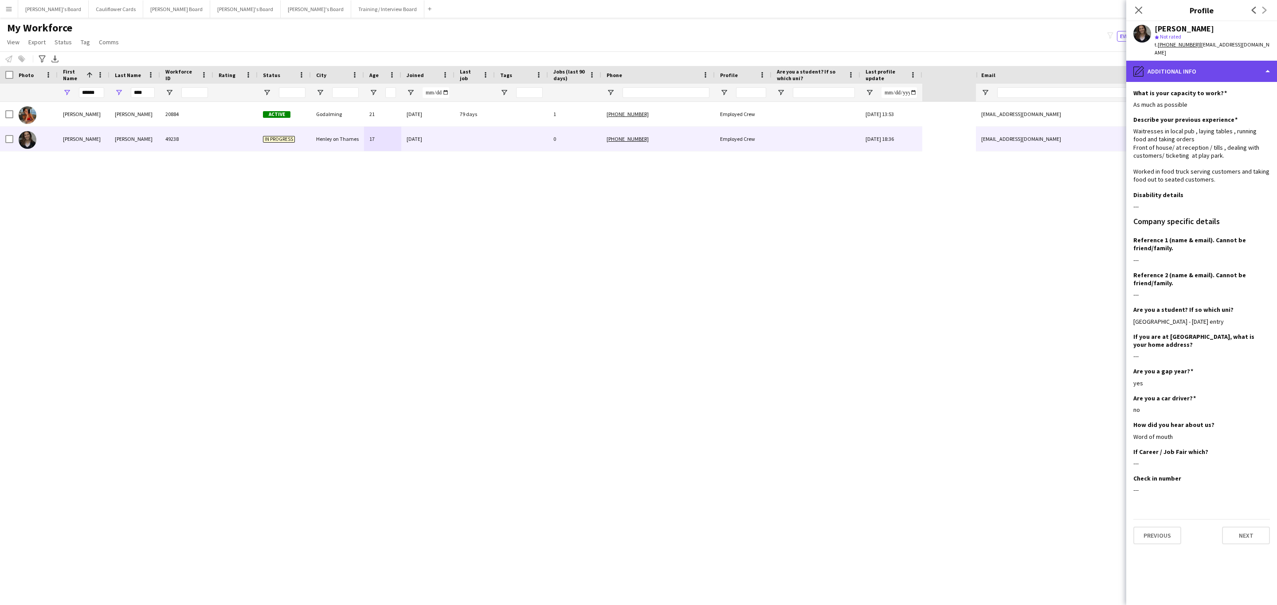
click at [1200, 61] on div "pencil4 Additional info" at bounding box center [1201, 71] width 151 height 21
click at [1209, 89] on div "Bio Bio" at bounding box center [1224, 91] width 88 height 18
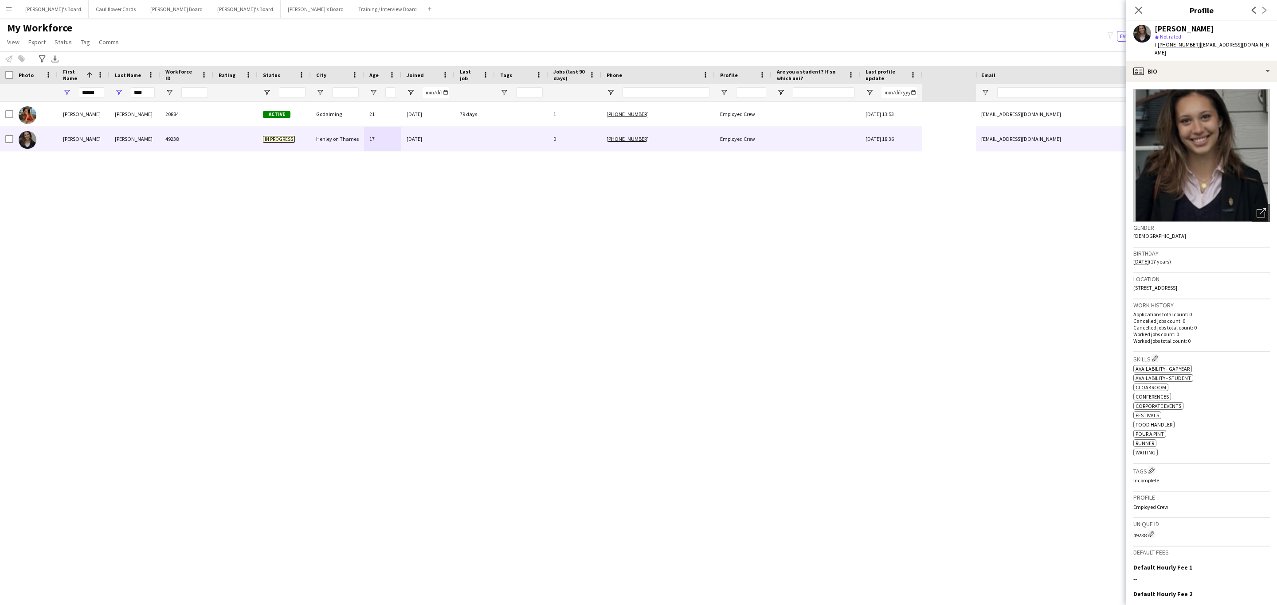
click at [1187, 252] on div "Birthday 25-03-2008 (17 years)" at bounding box center [1201, 261] width 137 height 26
click at [1171, 258] on span "25-03-2008 (17 years)" at bounding box center [1152, 261] width 38 height 7
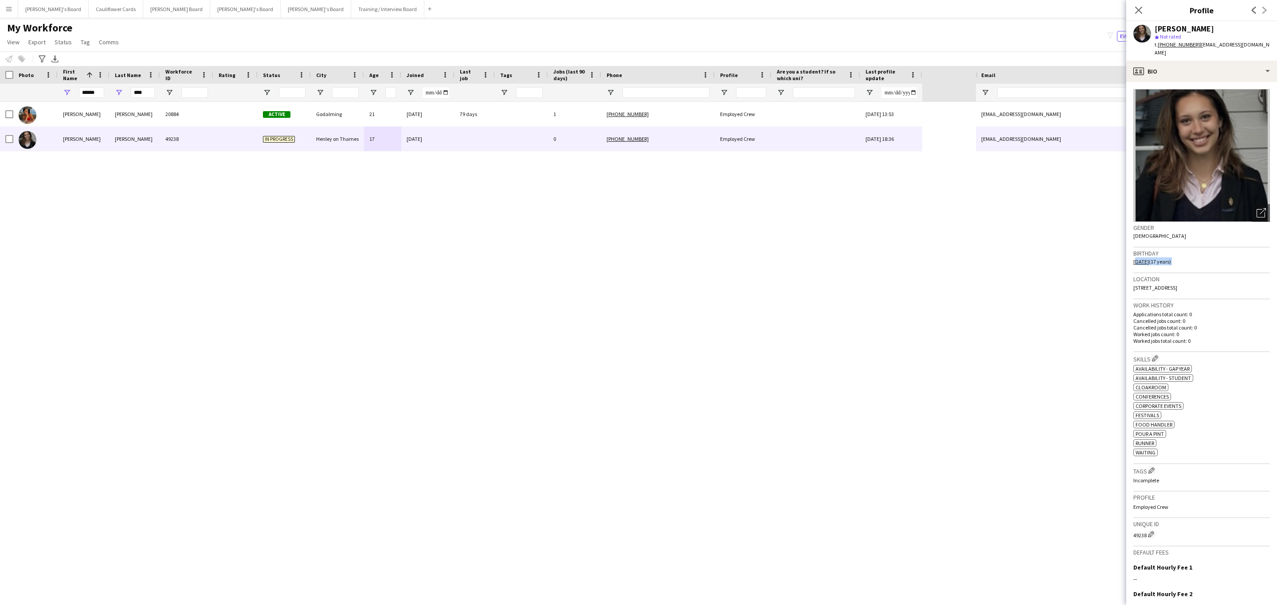
click at [1199, 250] on div "Birthday 25-03-2008 (17 years)" at bounding box center [1201, 261] width 137 height 26
click at [1188, 256] on div "Birthday 25-03-2008 (17 years)" at bounding box center [1201, 261] width 137 height 26
click at [1171, 258] on span "25-03-2008 (17 years)" at bounding box center [1152, 261] width 38 height 7
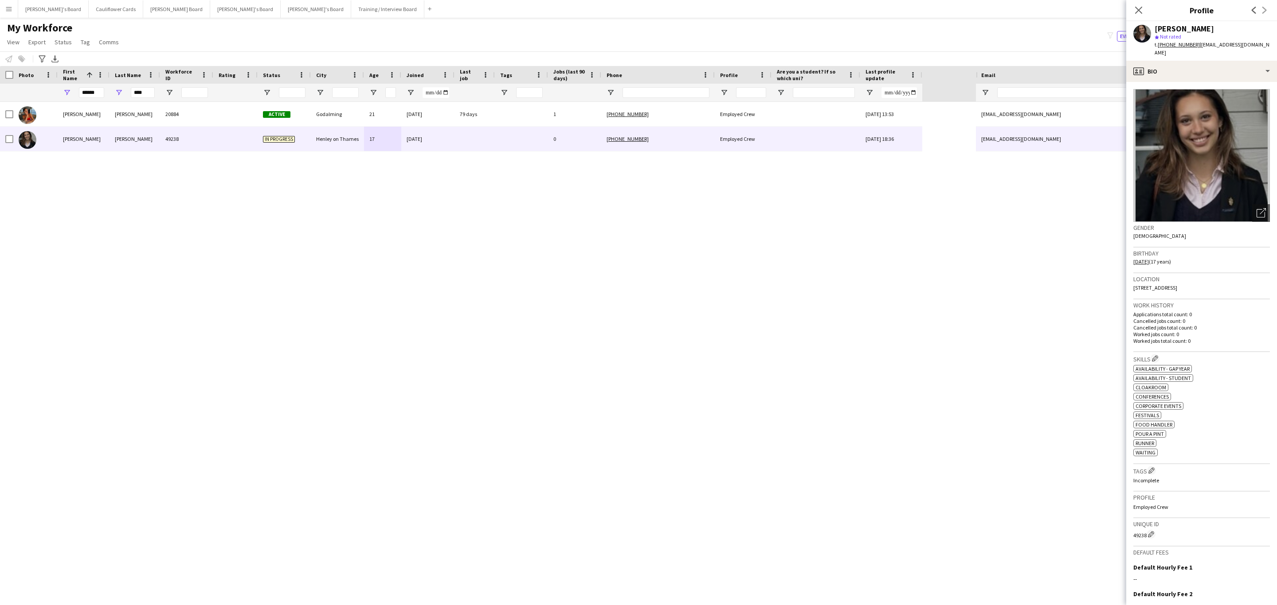
click at [1194, 254] on div "Birthday 25-03-2008 (17 years)" at bounding box center [1201, 261] width 137 height 26
click at [1181, 253] on div "Birthday 25-03-2008 (17 years)" at bounding box center [1201, 261] width 137 height 26
click at [1141, 14] on icon at bounding box center [1138, 10] width 8 height 8
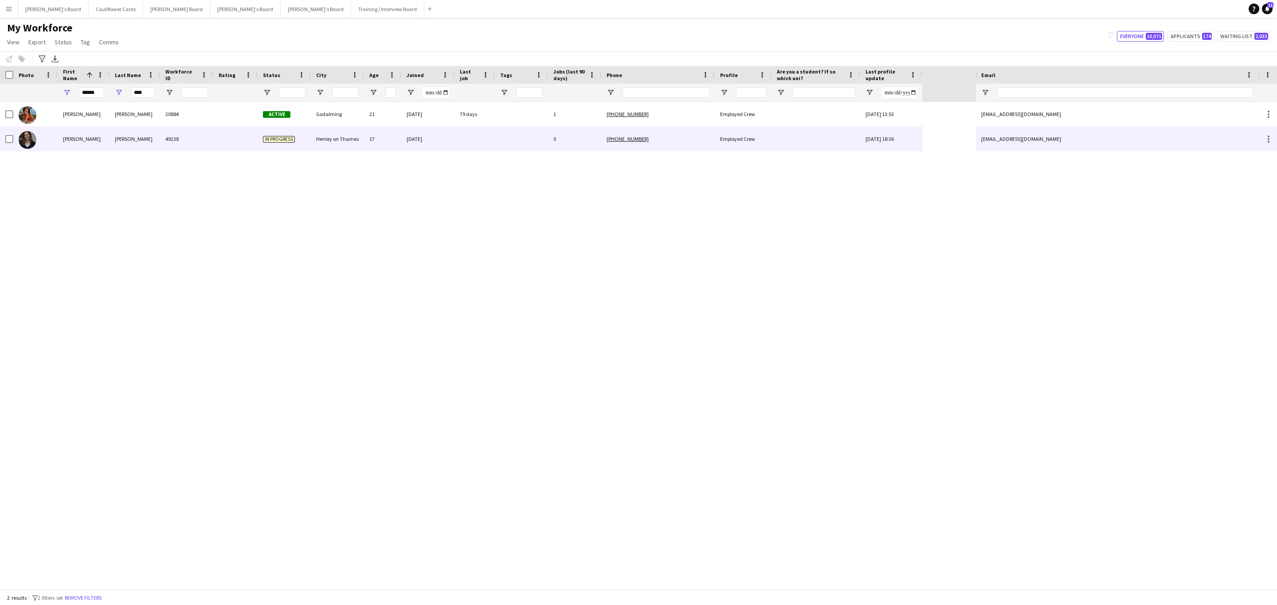
click at [185, 145] on div "49238" at bounding box center [186, 139] width 53 height 24
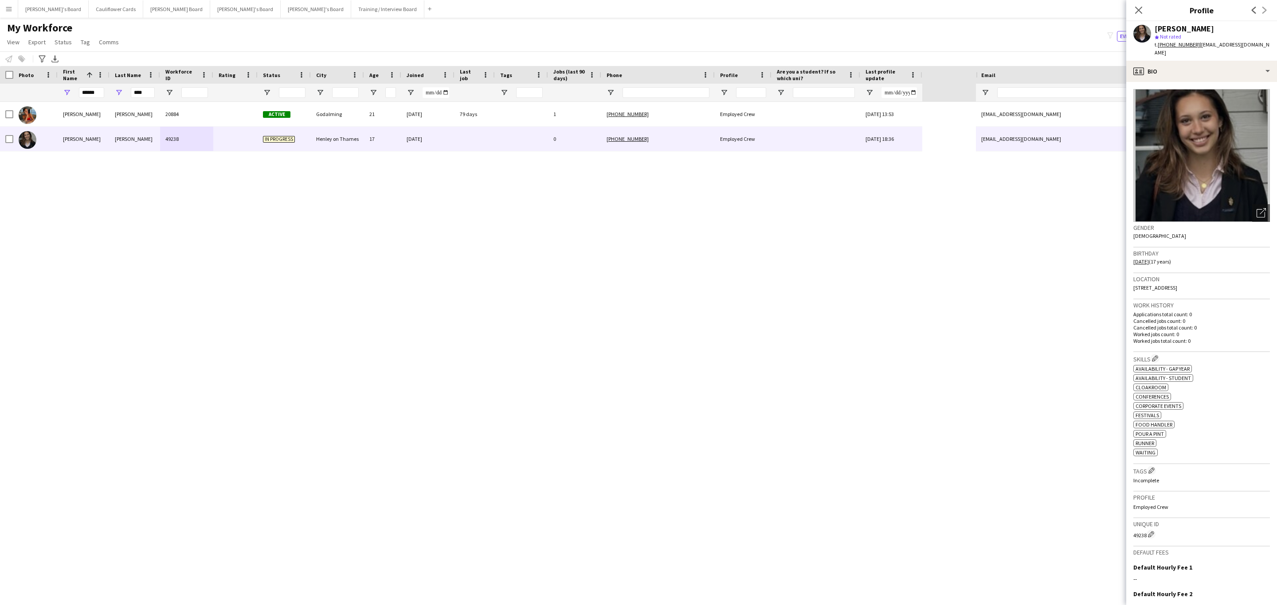
click at [1199, 82] on app-crew-profile-bio "Open photos pop-in Gender Female Birthday 25-03-2008 (17 years) Location 13 St …" at bounding box center [1201, 343] width 151 height 523
click at [1206, 70] on div "profile Bio" at bounding box center [1201, 71] width 151 height 21
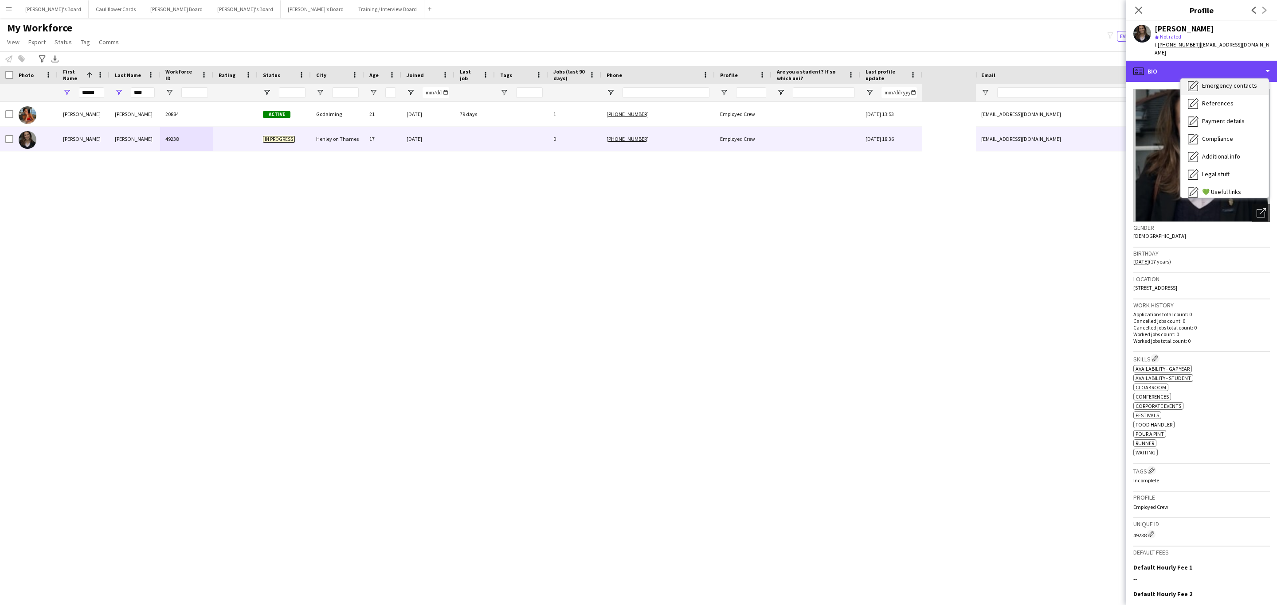
scroll to position [78, 0]
click at [1227, 147] on div "Additional info Additional info" at bounding box center [1224, 156] width 88 height 18
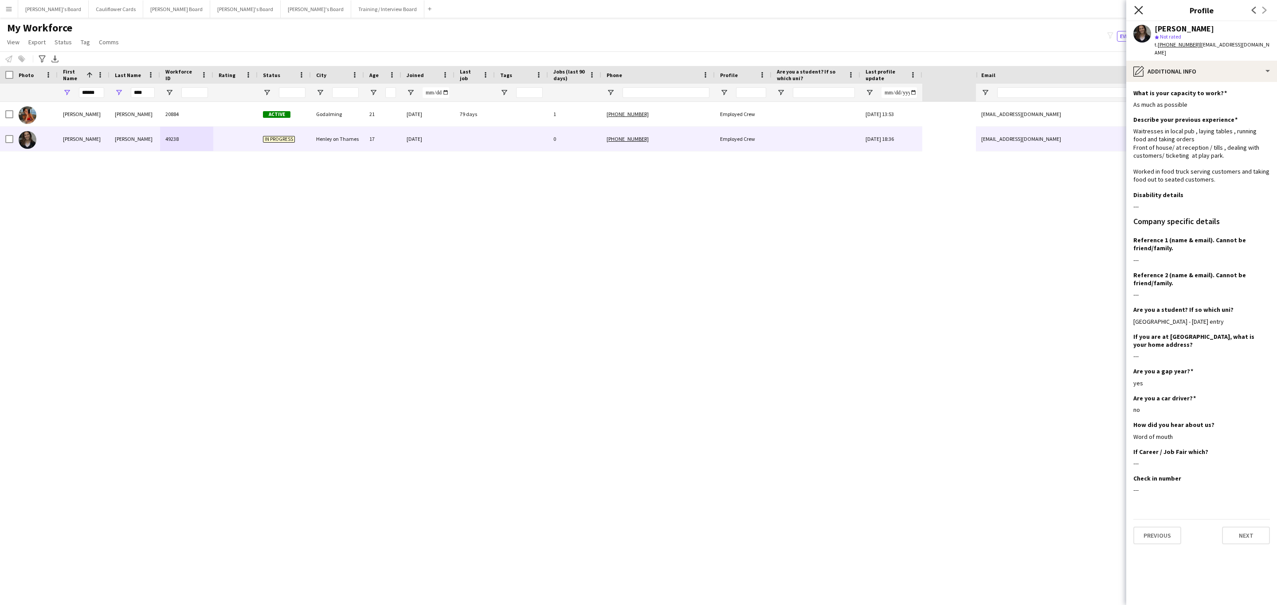
click at [1142, 6] on icon "Close pop-in" at bounding box center [1138, 10] width 8 height 8
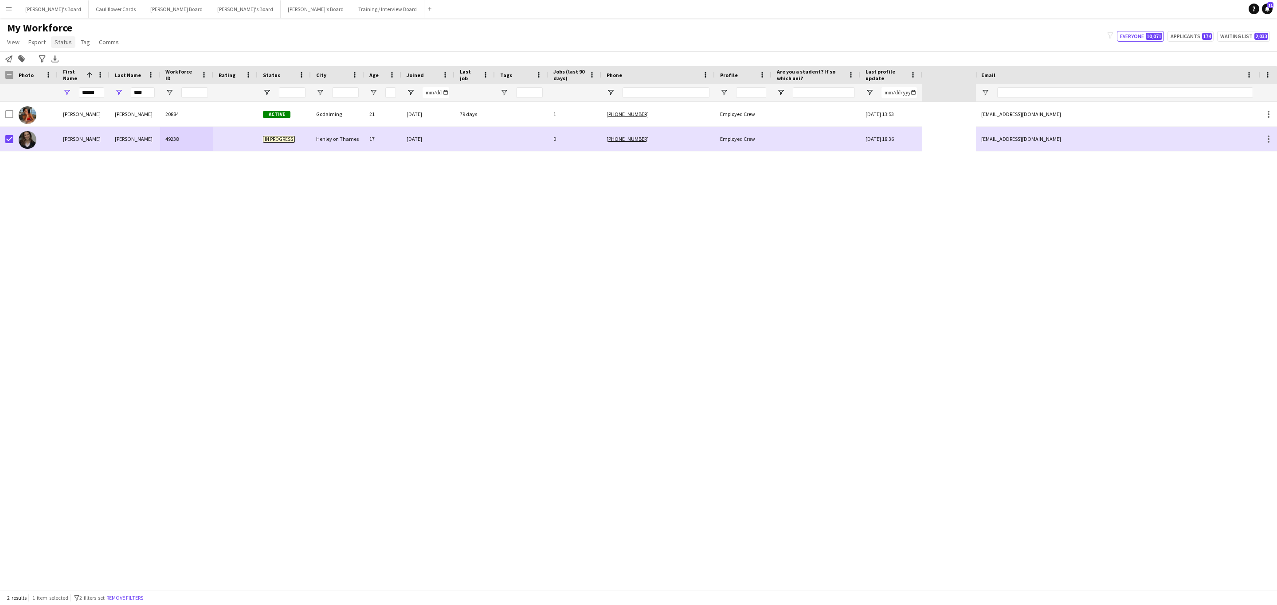
click at [59, 39] on span "Status" at bounding box center [63, 42] width 17 height 8
click at [64, 50] on div "Edit" at bounding box center [82, 61] width 62 height 26
click at [64, 55] on link "Edit" at bounding box center [82, 61] width 62 height 19
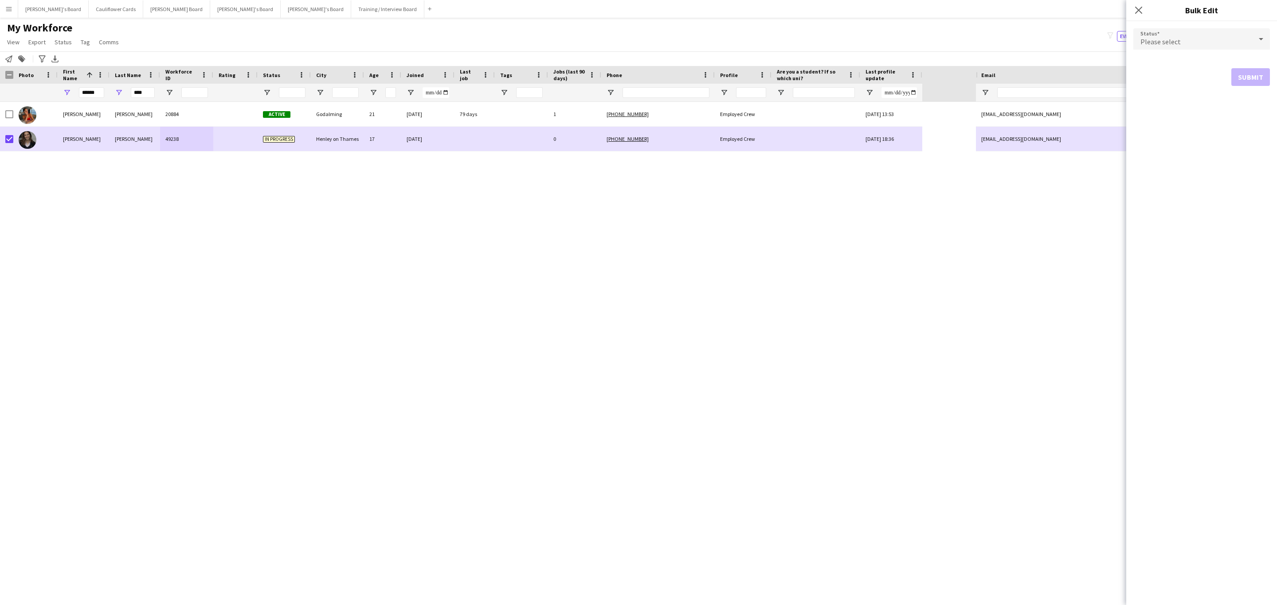
click at [1186, 36] on div "Please select" at bounding box center [1192, 38] width 119 height 21
click at [1165, 58] on mat-option "Active" at bounding box center [1201, 64] width 137 height 22
click at [1243, 106] on button "Submit" at bounding box center [1250, 107] width 39 height 18
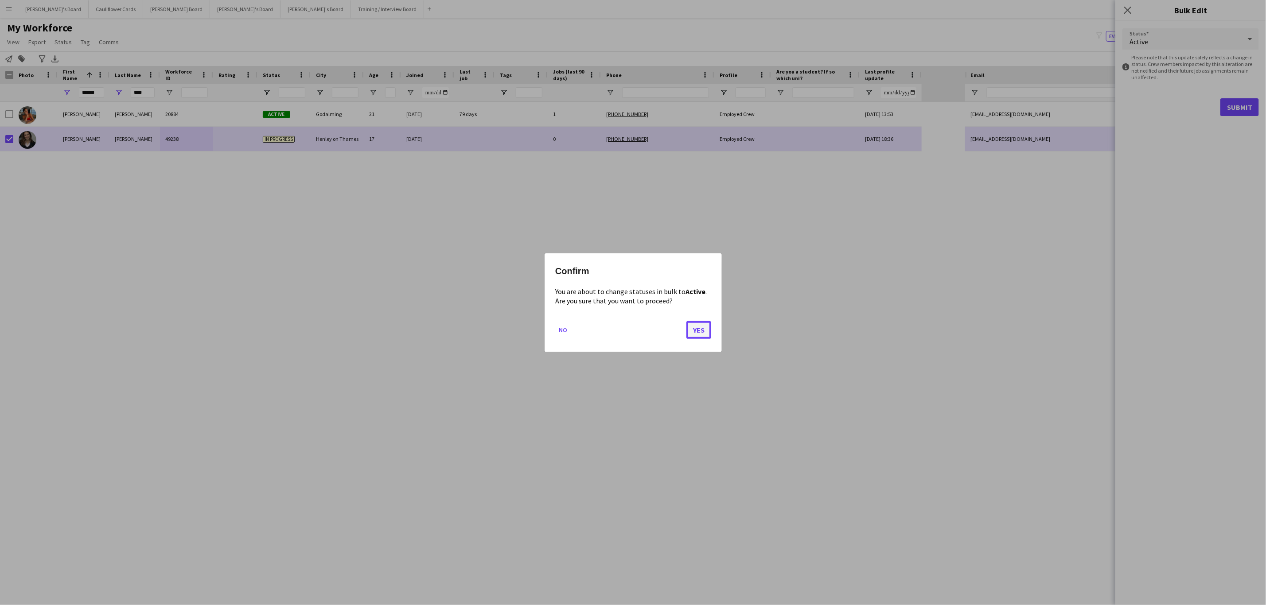
click at [697, 332] on button "Yes" at bounding box center [699, 330] width 25 height 18
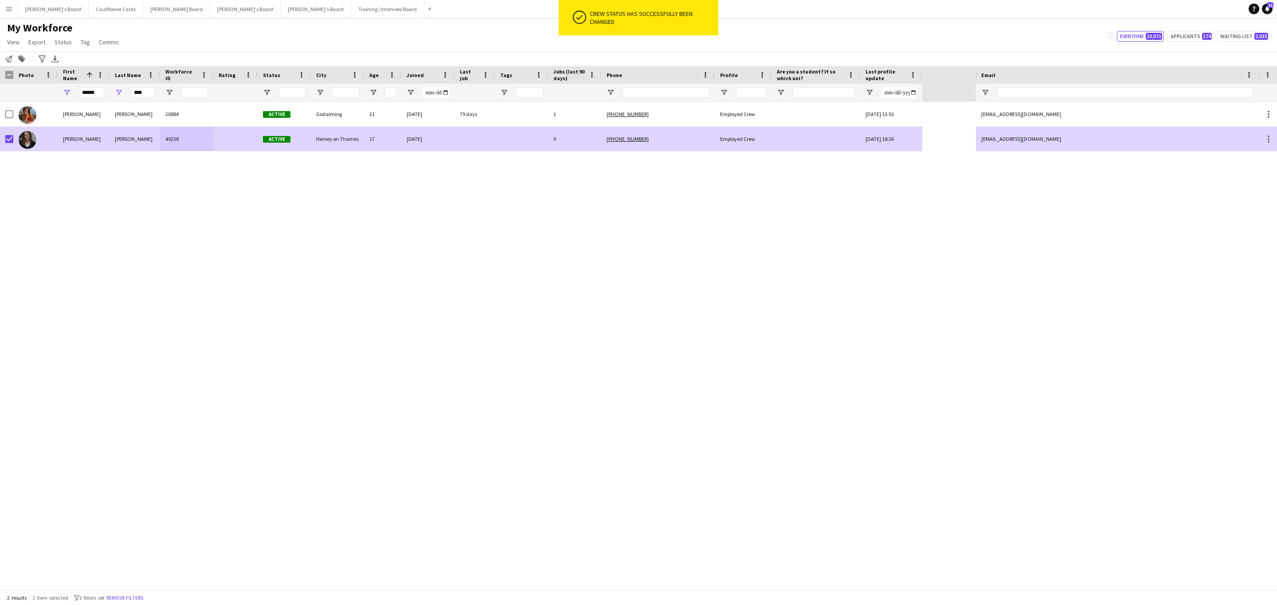
click at [4, 137] on div at bounding box center [6, 139] width 13 height 24
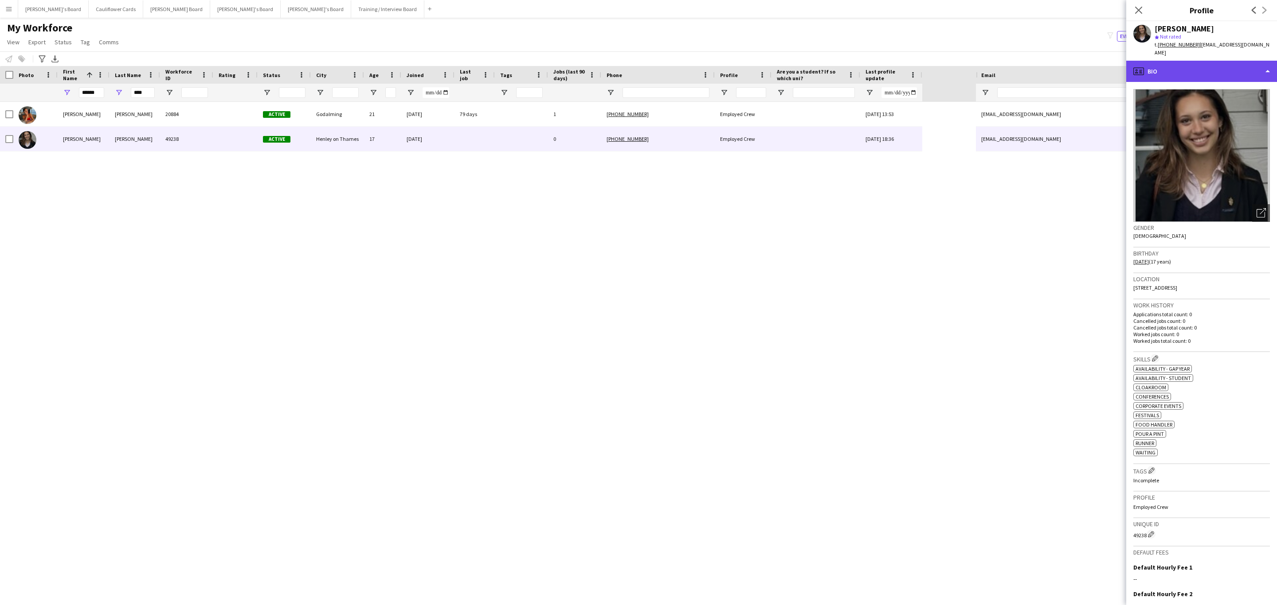
click at [1238, 66] on div "profile Bio" at bounding box center [1201, 71] width 151 height 21
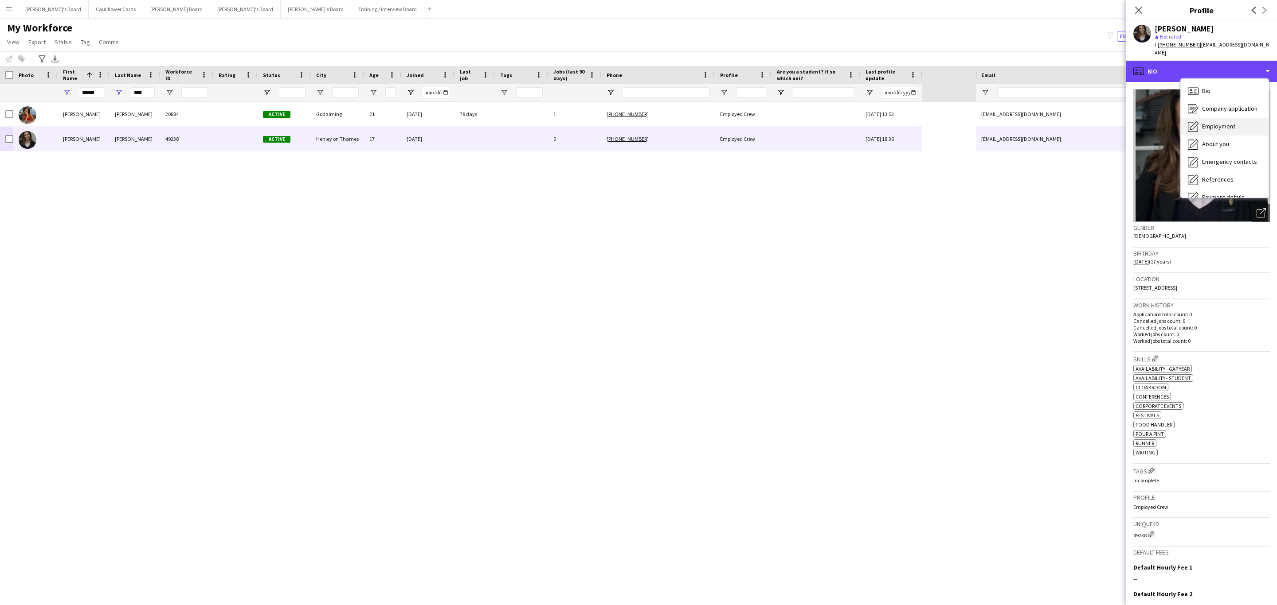
scroll to position [118, 0]
click at [1220, 110] on span "Additional info" at bounding box center [1221, 114] width 38 height 8
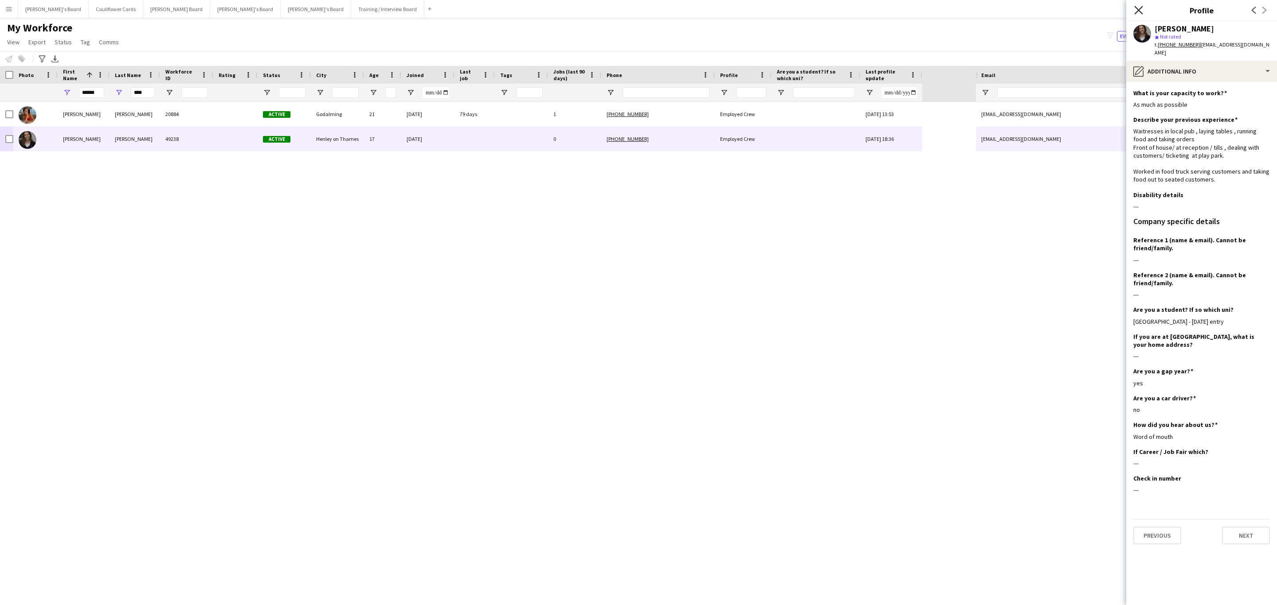
click at [1138, 13] on icon "Close pop-in" at bounding box center [1138, 10] width 8 height 8
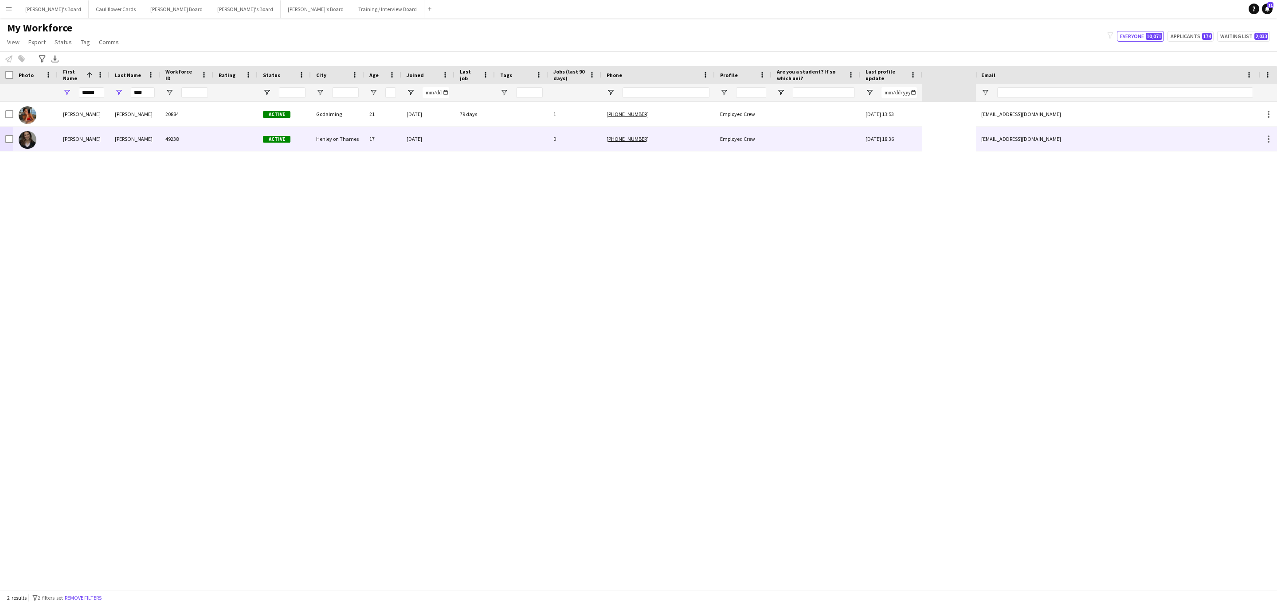
click at [424, 142] on div "30-07-2025" at bounding box center [427, 139] width 53 height 24
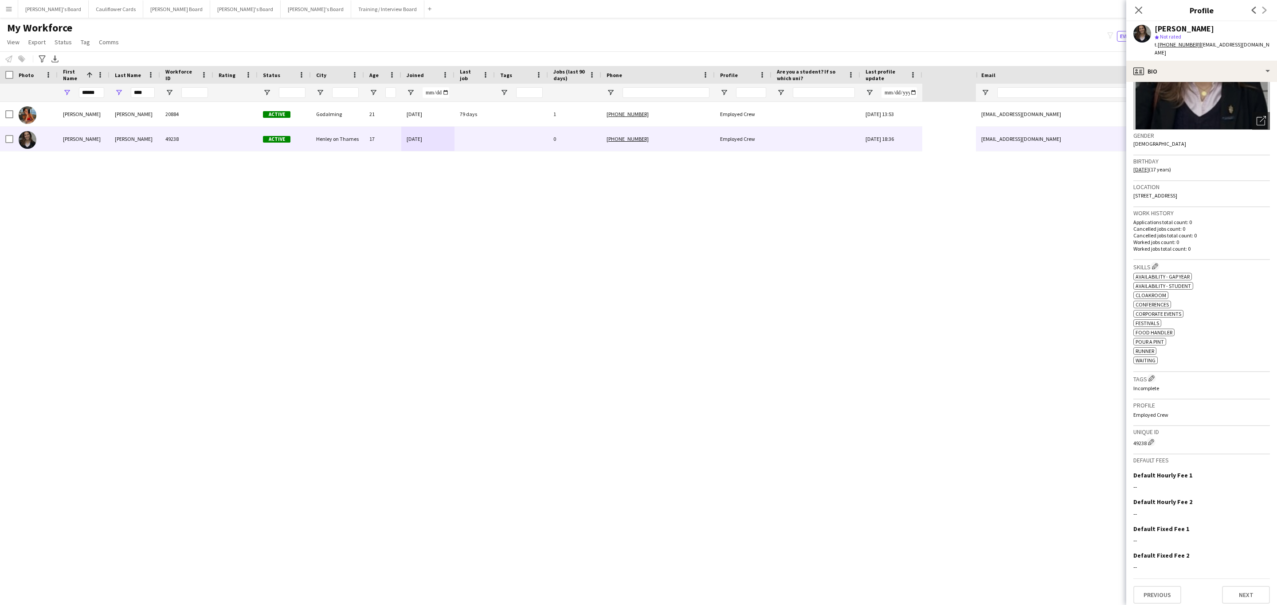
scroll to position [0, 0]
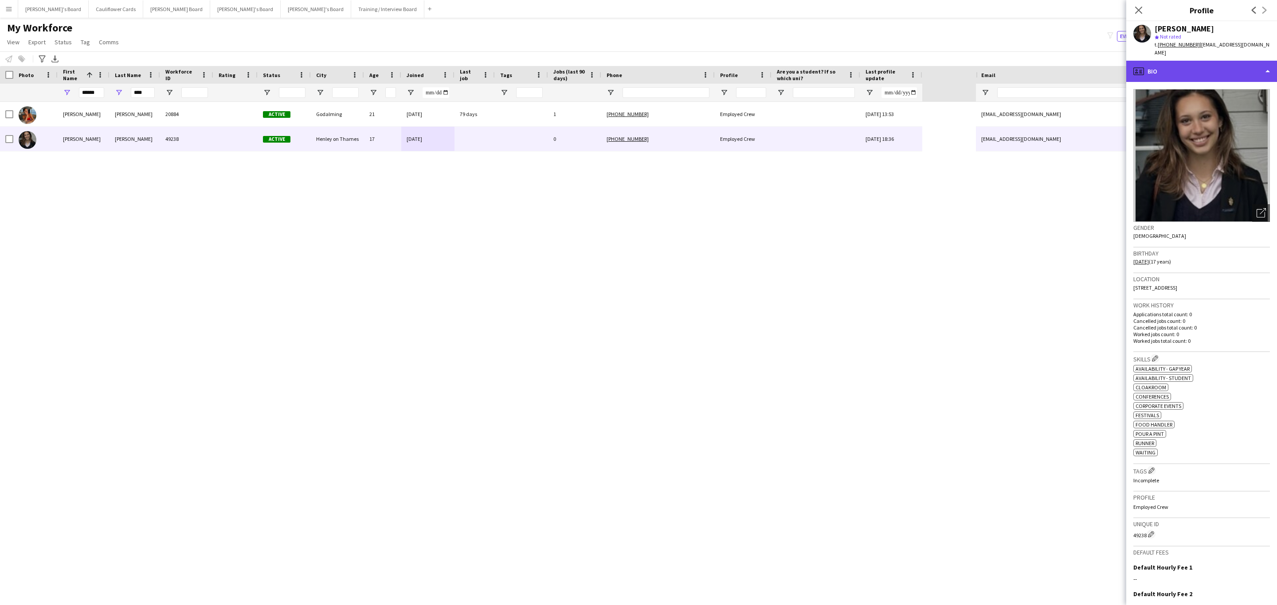
click at [1217, 61] on div "profile Bio" at bounding box center [1201, 71] width 151 height 21
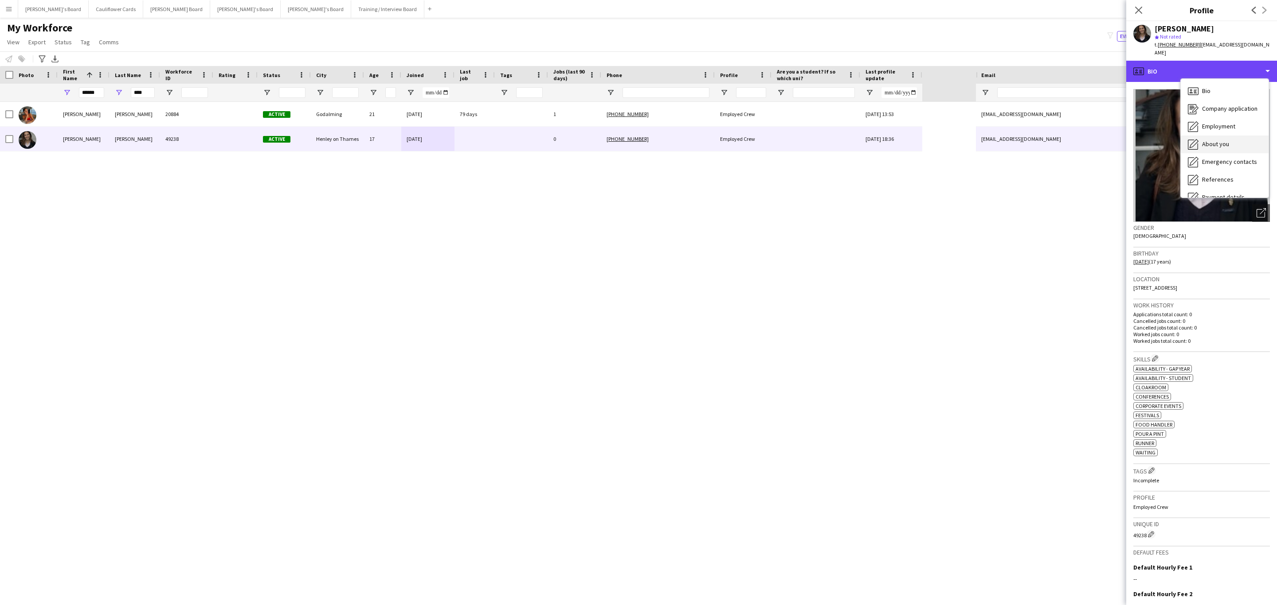
scroll to position [118, 0]
click at [1229, 95] on div "Compliance Compliance" at bounding box center [1224, 97] width 88 height 18
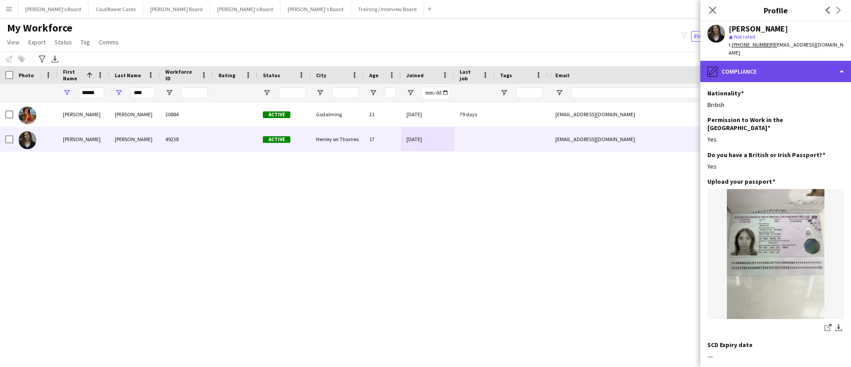
click at [790, 63] on div "pencil4 Compliance" at bounding box center [775, 71] width 151 height 21
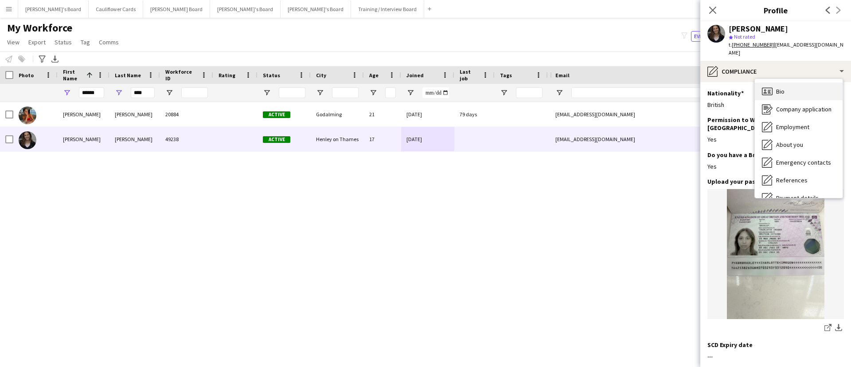
click at [778, 87] on span "Bio" at bounding box center [780, 91] width 8 height 8
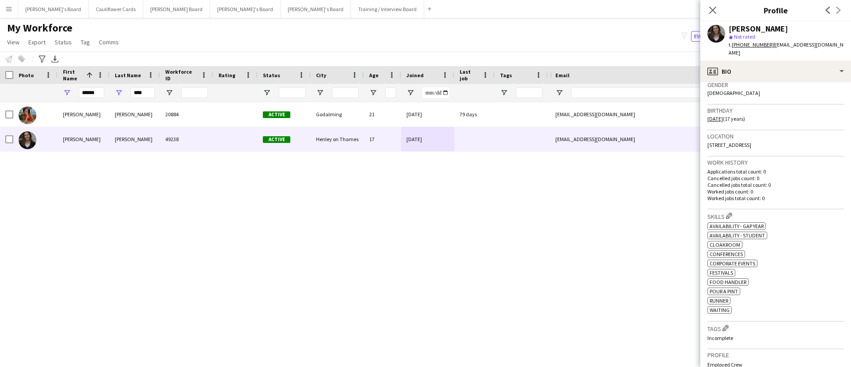
scroll to position [145, 0]
click at [732, 209] on button "Edit crew company skills" at bounding box center [729, 213] width 9 height 9
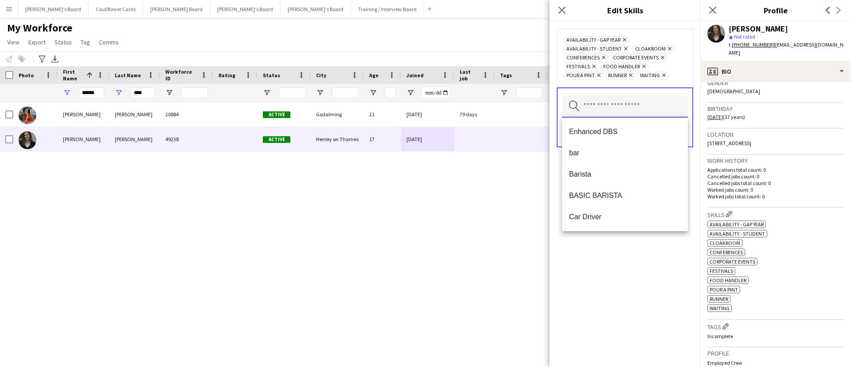
click at [611, 107] on input "text" at bounding box center [625, 106] width 126 height 22
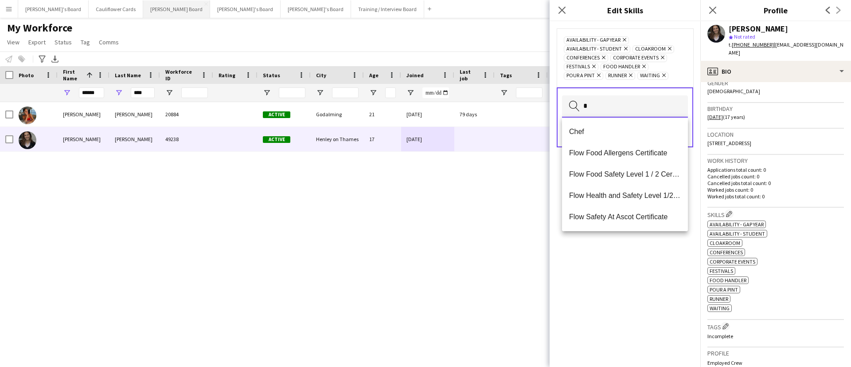
type input "*"
click at [712, 10] on icon at bounding box center [712, 10] width 8 height 8
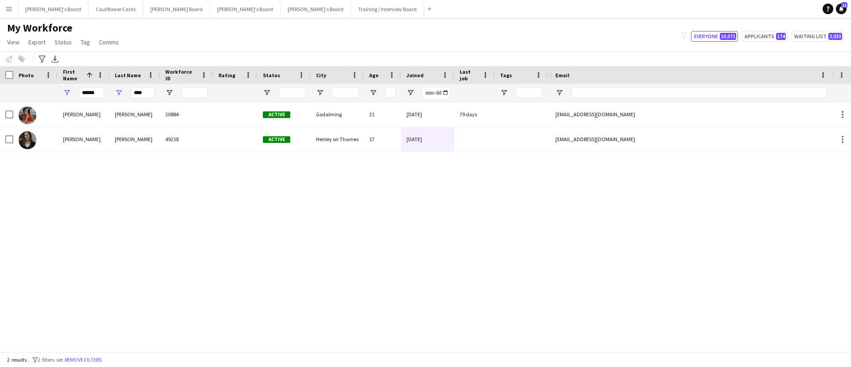
click at [632, 290] on div "Lottie Bradbury 20884 Active Godalming 21 23-08-2022 79 days 1 +447542705476 Lo…" at bounding box center [425, 221] width 851 height 239
click at [85, 358] on button "Remove filters" at bounding box center [83, 360] width 40 height 10
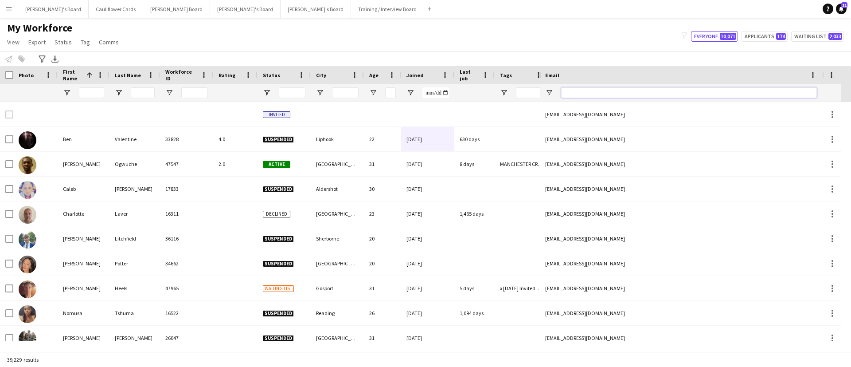
click at [680, 90] on input "Email Filter Input" at bounding box center [689, 92] width 256 height 11
paste input "**********"
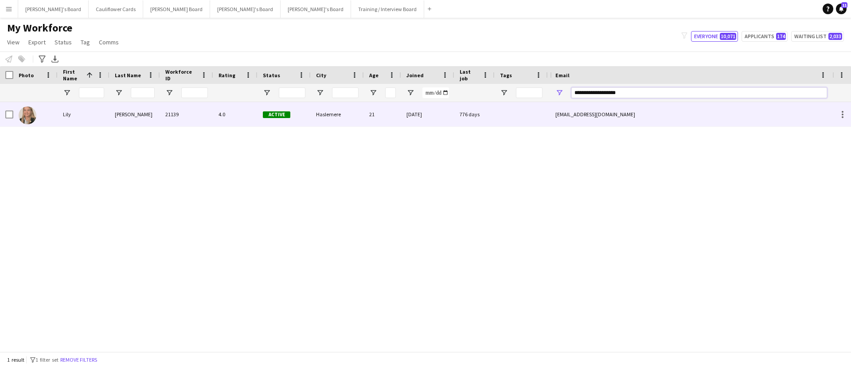
type input "**********"
click at [292, 115] on div "Active" at bounding box center [284, 114] width 53 height 24
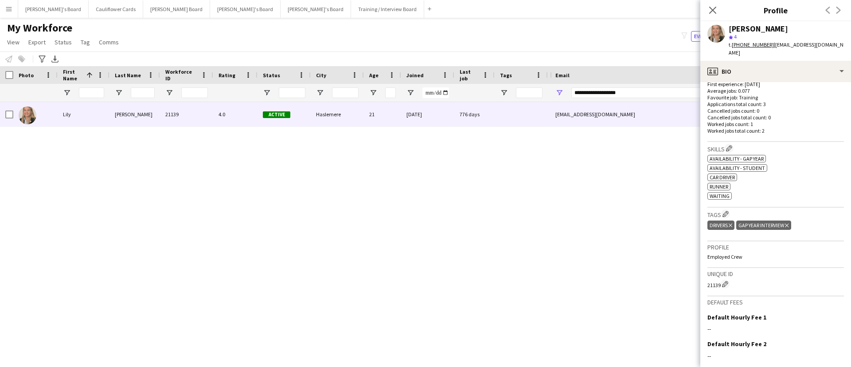
scroll to position [229, 0]
click at [731, 146] on app-icon "Edit crew company skills" at bounding box center [729, 149] width 6 height 6
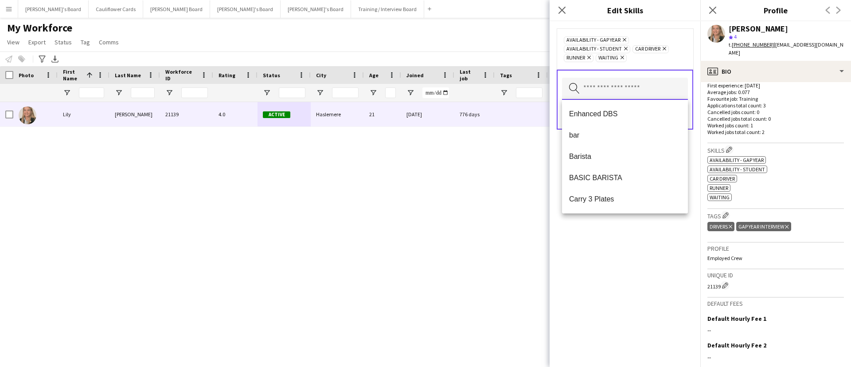
click at [598, 84] on input "text" at bounding box center [625, 89] width 126 height 22
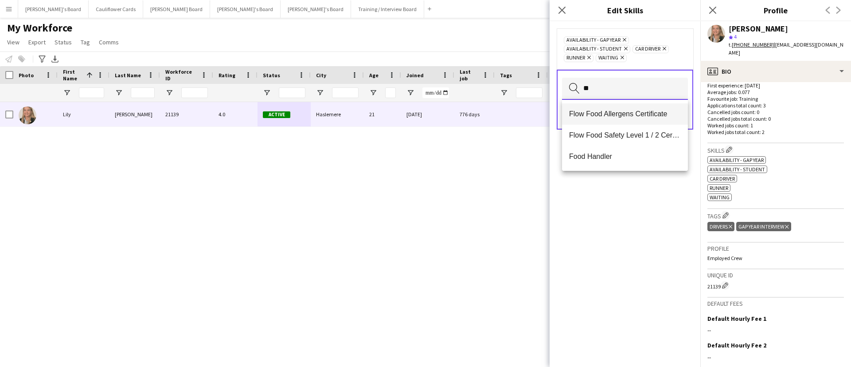
type input "*"
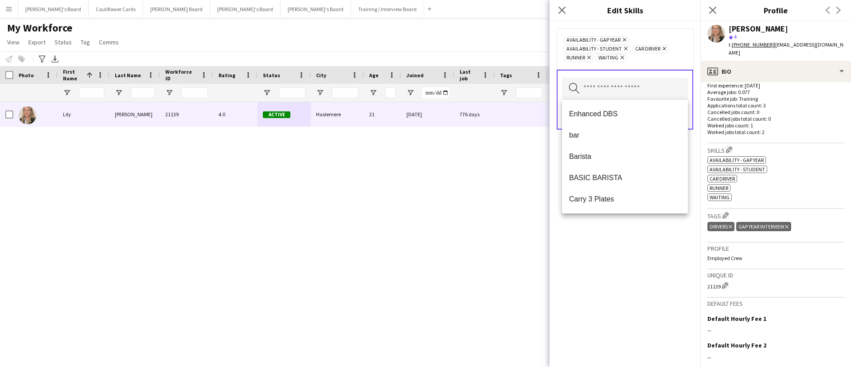
click at [562, 265] on div "Availability - Gap Year Remove Availability - Student Remove Car Driver Remove …" at bounding box center [625, 193] width 151 height 345
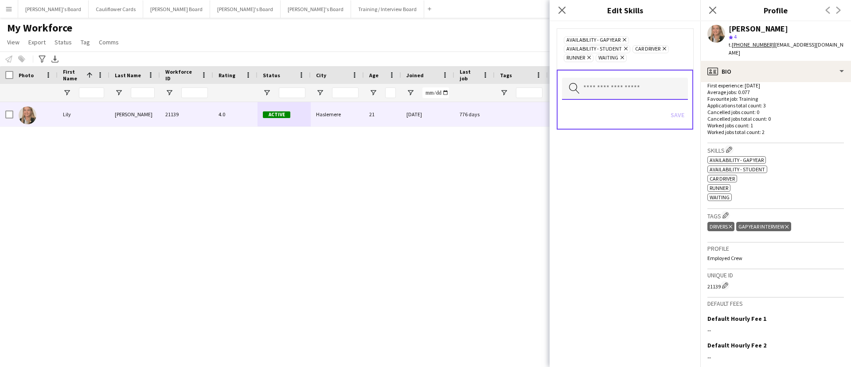
click at [630, 85] on input "text" at bounding box center [625, 89] width 126 height 22
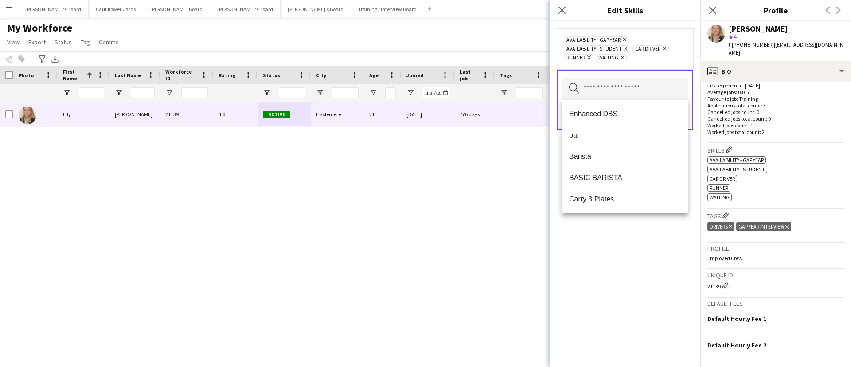
click at [628, 261] on div "Availability - Gap Year Remove Availability - Student Remove Car Driver Remove …" at bounding box center [625, 193] width 151 height 345
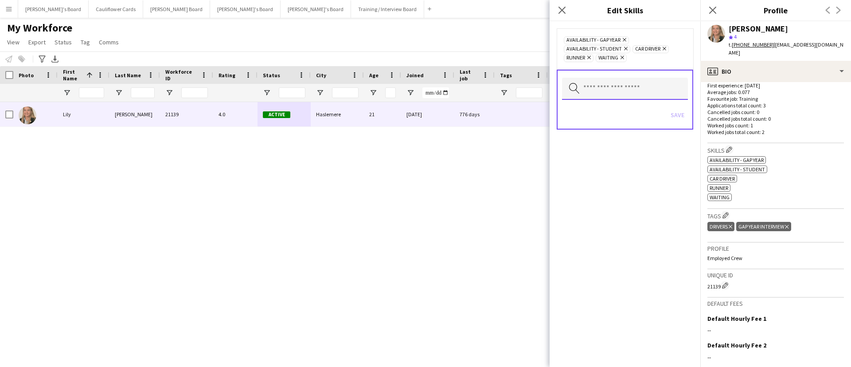
click at [600, 95] on input "text" at bounding box center [625, 89] width 126 height 22
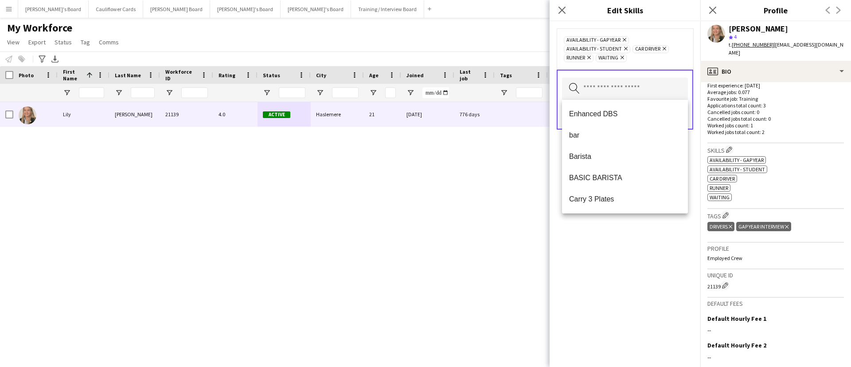
click at [619, 235] on div "Availability - Gap Year Remove Availability - Student Remove Car Driver Remove …" at bounding box center [625, 193] width 151 height 345
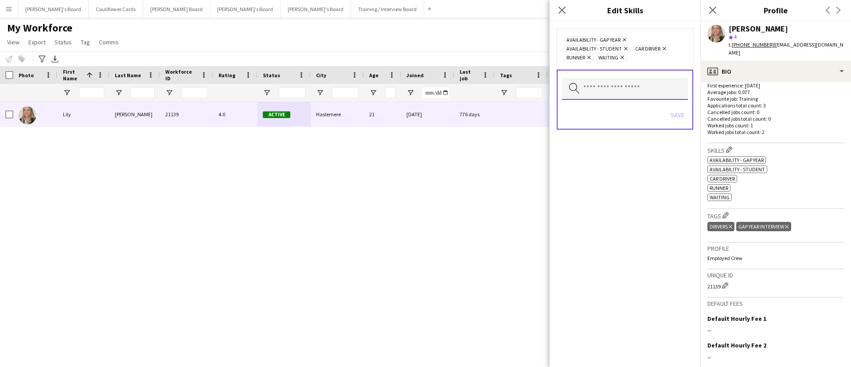
click at [654, 87] on input "text" at bounding box center [625, 89] width 126 height 22
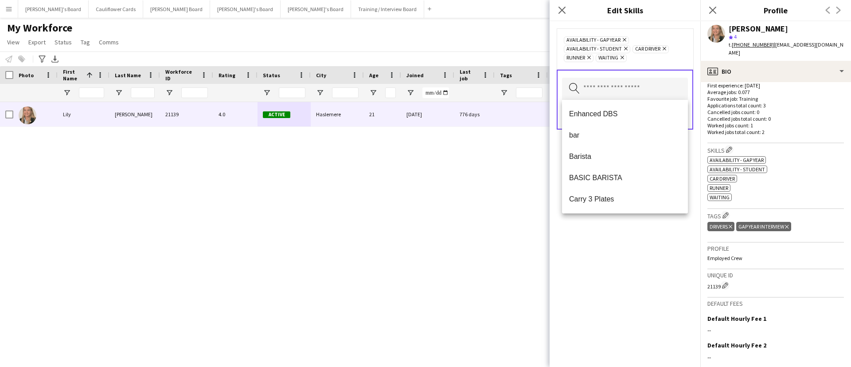
click at [644, 307] on div "Availability - Gap Year Remove Availability - Student Remove Car Driver Remove …" at bounding box center [625, 193] width 151 height 345
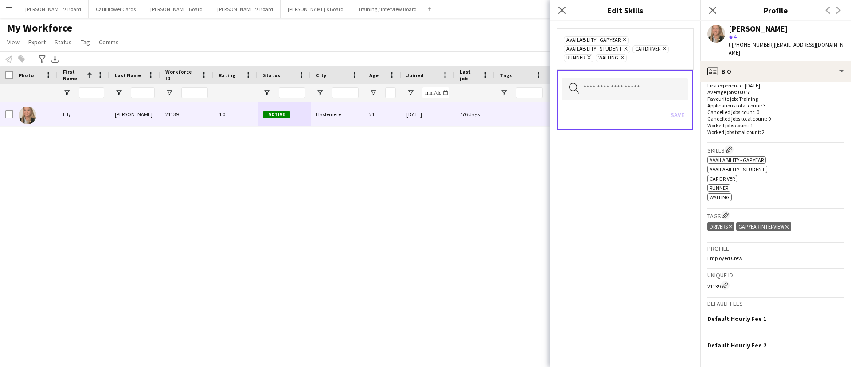
click at [12, 2] on button "Menu" at bounding box center [9, 9] width 18 height 18
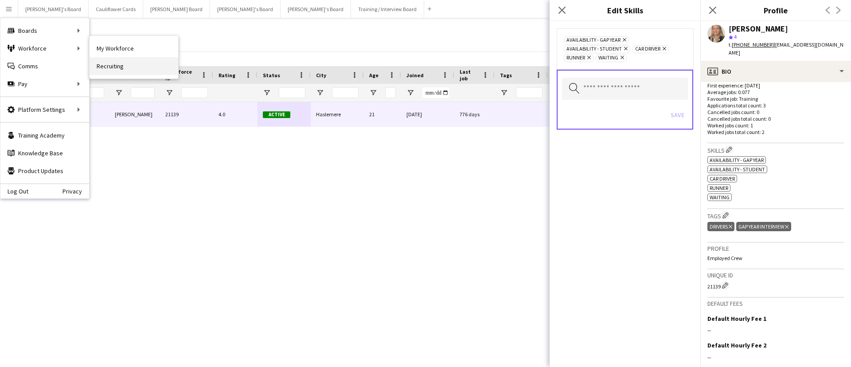
click at [110, 66] on link "Recruiting" at bounding box center [134, 66] width 89 height 18
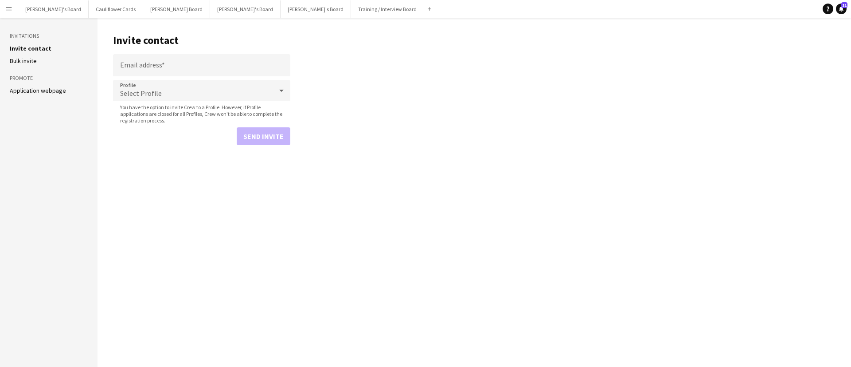
click at [51, 94] on link "Application webpage" at bounding box center [38, 90] width 56 height 8
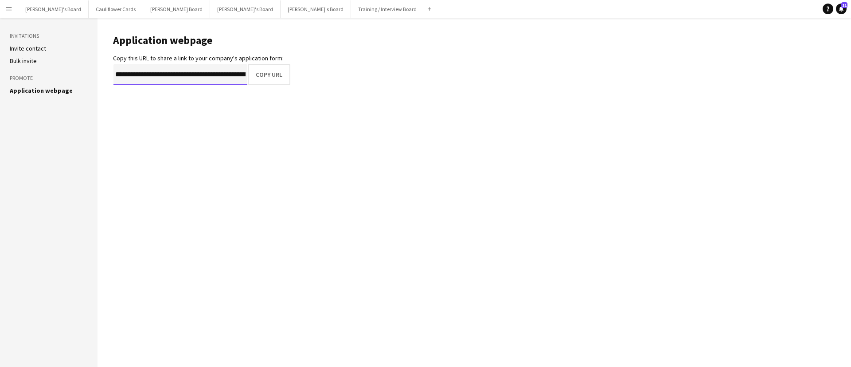
click at [172, 83] on input "**********" at bounding box center [180, 74] width 134 height 21
